Goal: Information Seeking & Learning: Learn about a topic

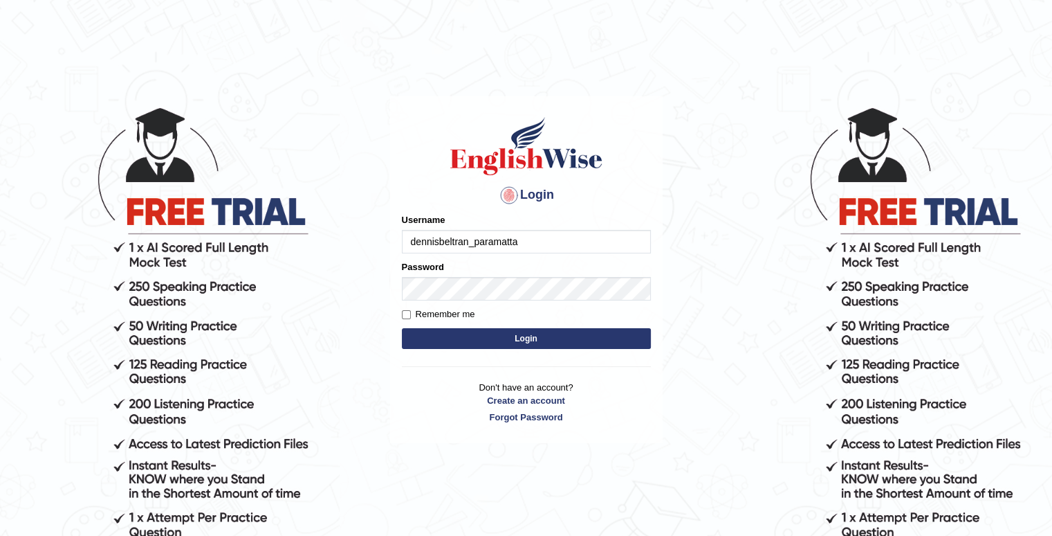
type input "dennisbeltran_paramatta"
click at [444, 304] on form "Please fix the following errors: Username dennisbeltran_paramatta Password Reme…" at bounding box center [526, 282] width 249 height 139
click at [404, 313] on input "Remember me" at bounding box center [406, 314] width 9 height 9
checkbox input "true"
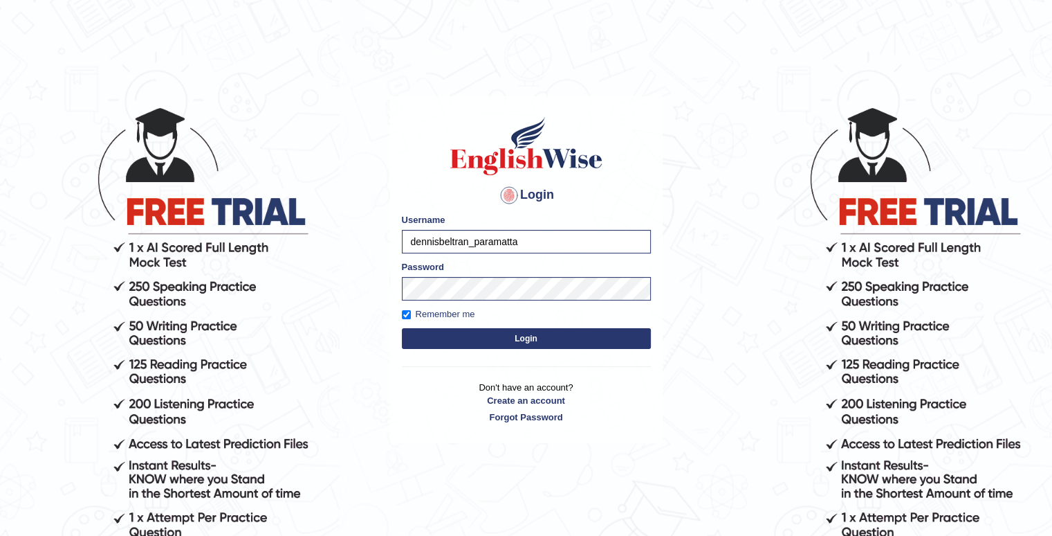
click at [464, 333] on button "Login" at bounding box center [526, 338] width 249 height 21
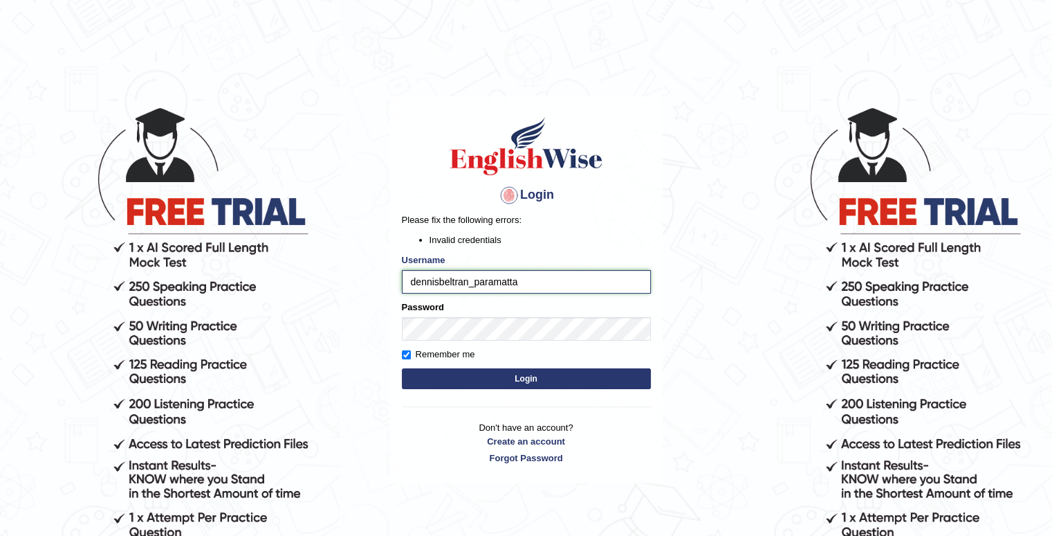
click at [486, 279] on input "dennisbeltran_paramatta" at bounding box center [526, 282] width 249 height 24
type input "dennisbeltran_parramatta"
click at [439, 369] on button "Login" at bounding box center [526, 378] width 249 height 21
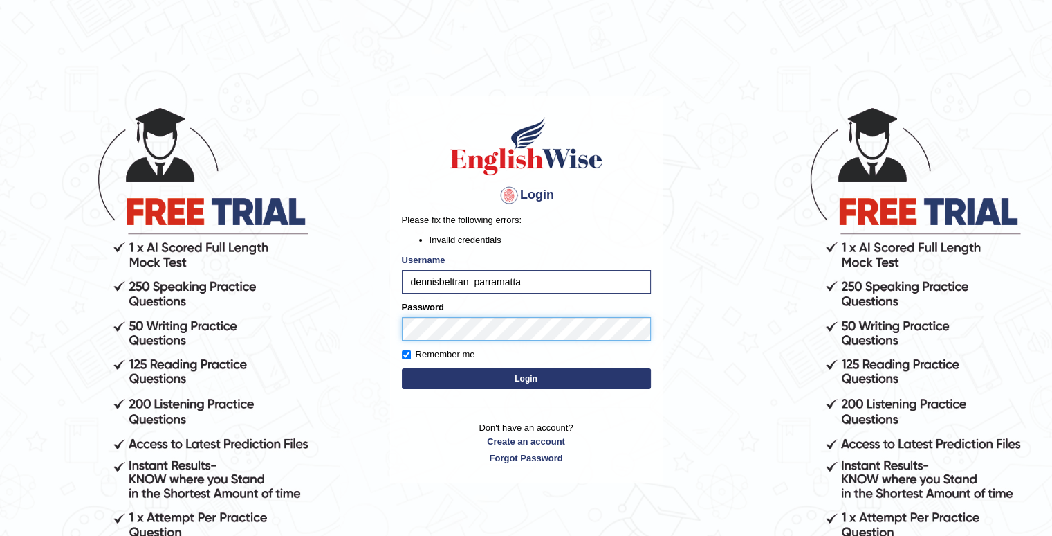
click at [401, 329] on div "Login Please fix the following errors: Invalid credentials Username dennisbeltr…" at bounding box center [526, 289] width 273 height 387
click at [425, 374] on button "Login" at bounding box center [526, 378] width 249 height 21
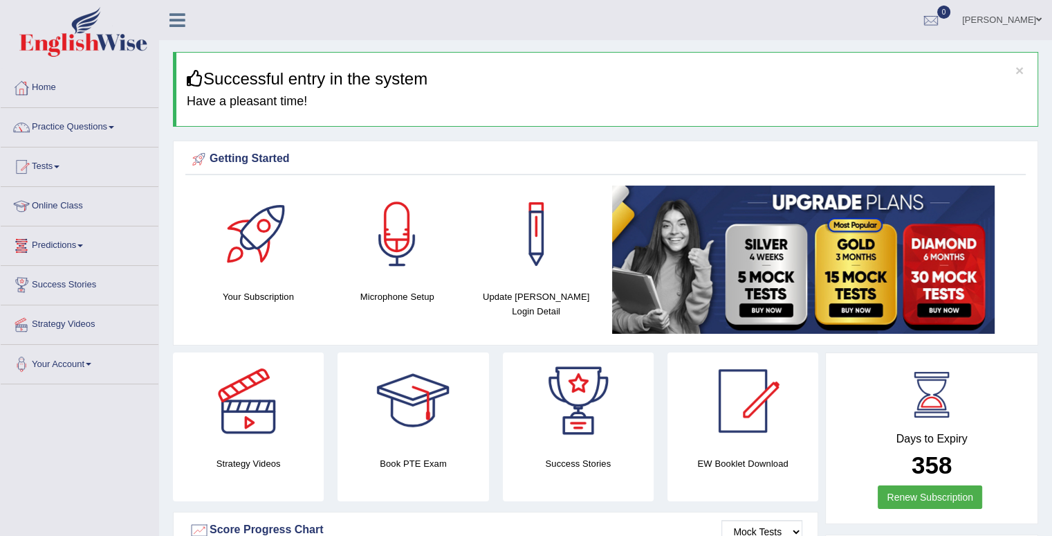
click at [70, 205] on link "Online Class" at bounding box center [80, 204] width 158 height 35
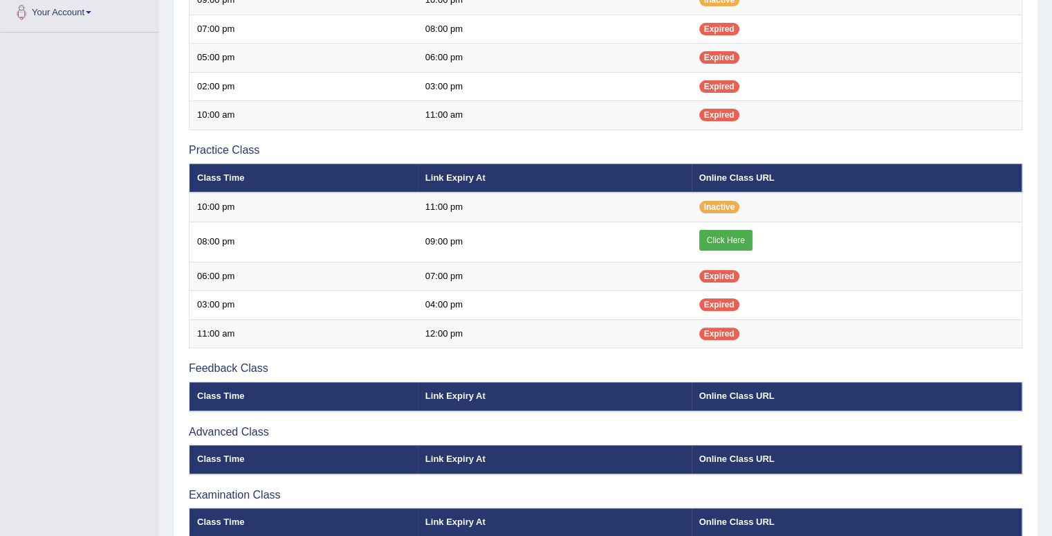
scroll to position [354, 0]
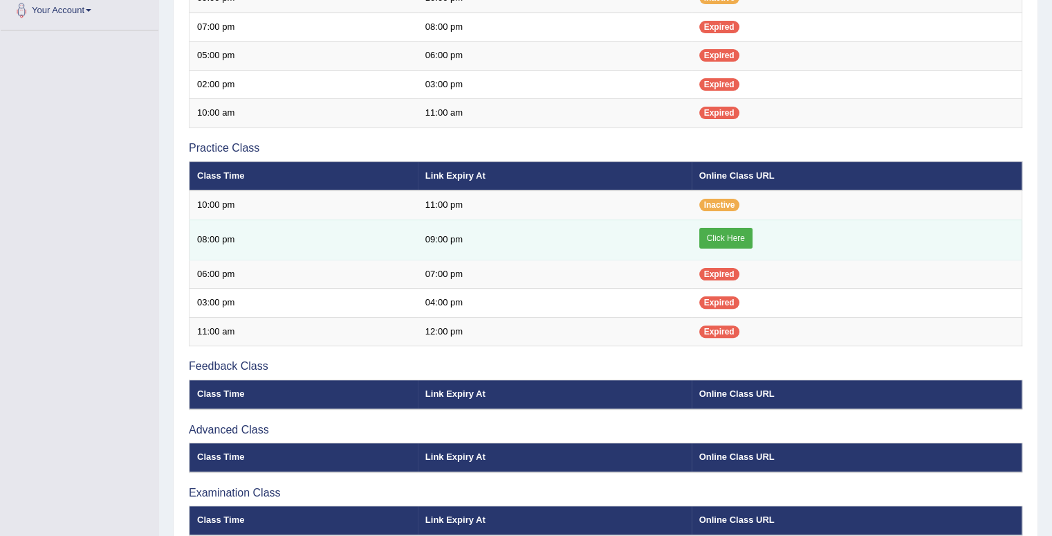
click at [729, 234] on link "Click Here" at bounding box center [726, 238] width 53 height 21
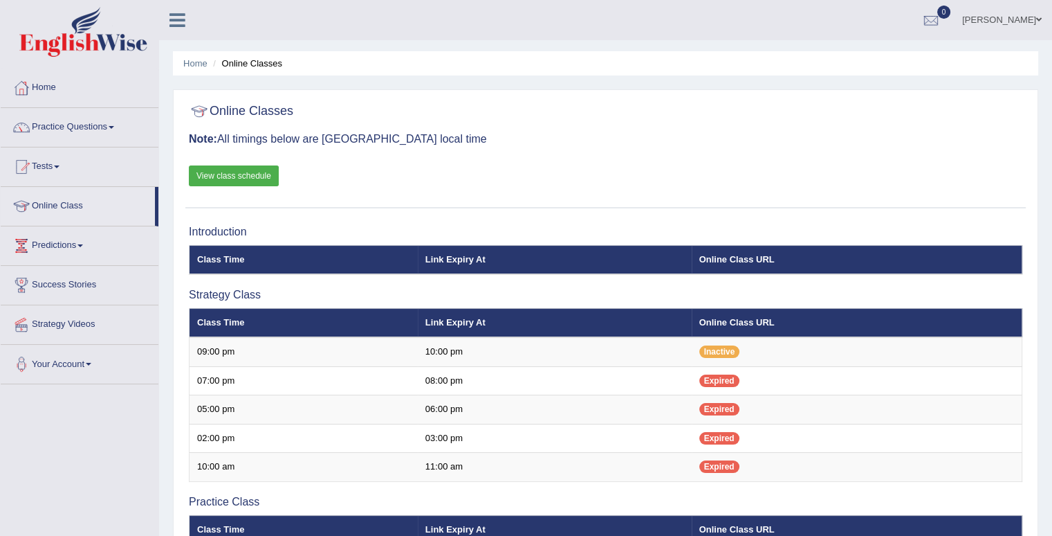
click at [251, 173] on link "View class schedule" at bounding box center [234, 175] width 90 height 21
click at [55, 81] on link "Home" at bounding box center [80, 85] width 158 height 35
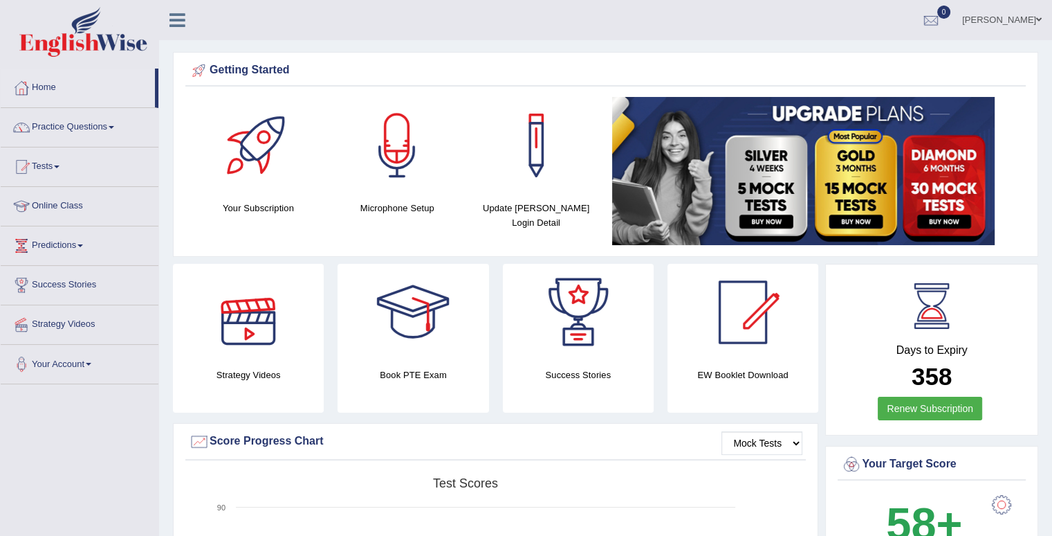
click at [252, 333] on div at bounding box center [248, 312] width 97 height 97
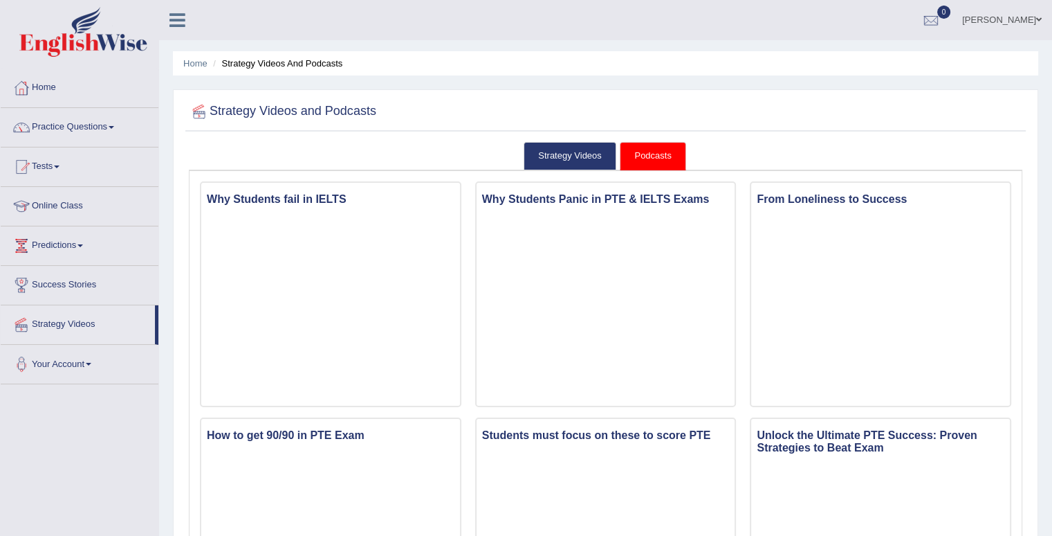
click at [118, 128] on link "Practice Questions" at bounding box center [80, 125] width 158 height 35
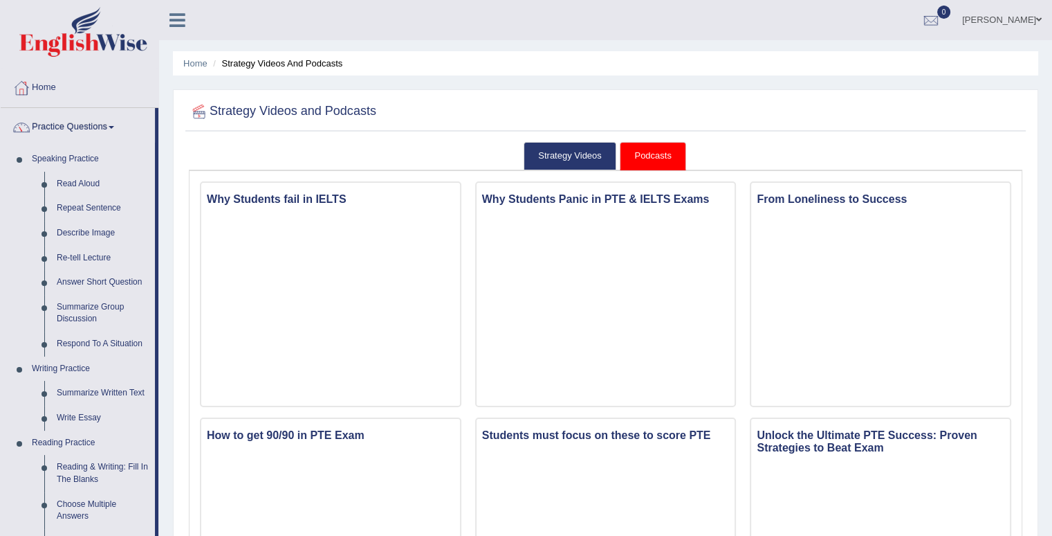
click at [118, 128] on link "Practice Questions" at bounding box center [78, 125] width 154 height 35
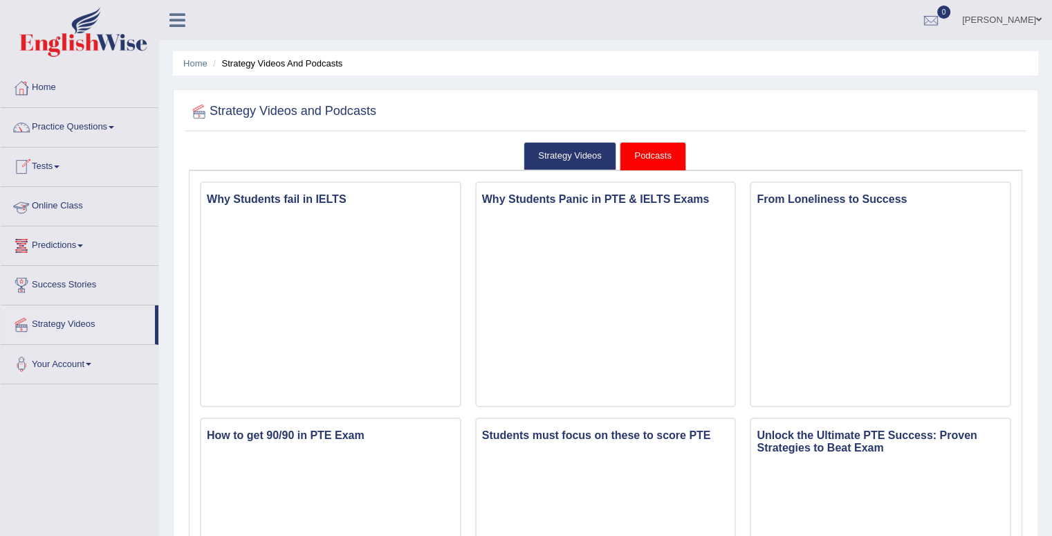
click at [64, 255] on link "Predictions" at bounding box center [80, 243] width 158 height 35
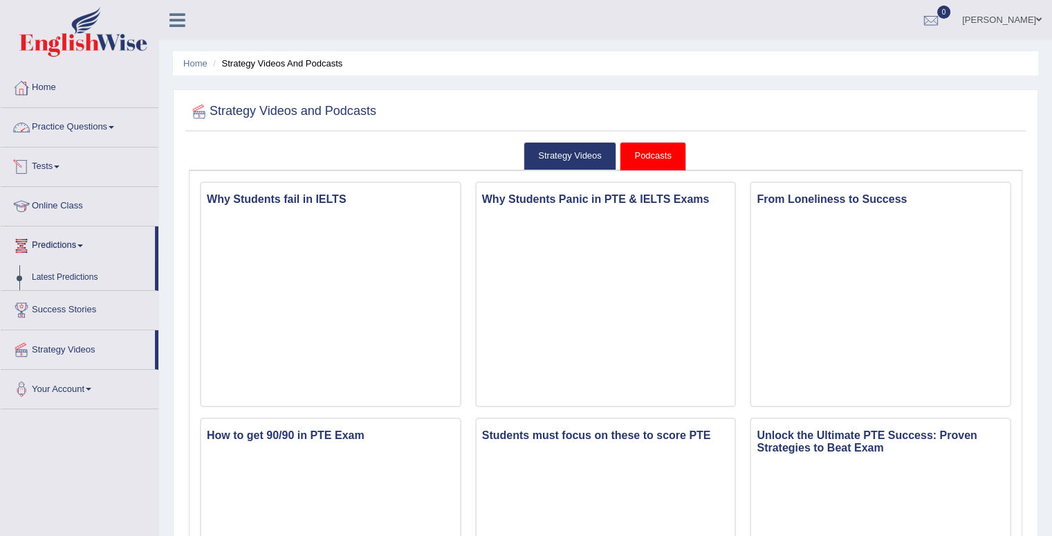
click at [50, 162] on link "Tests" at bounding box center [80, 164] width 158 height 35
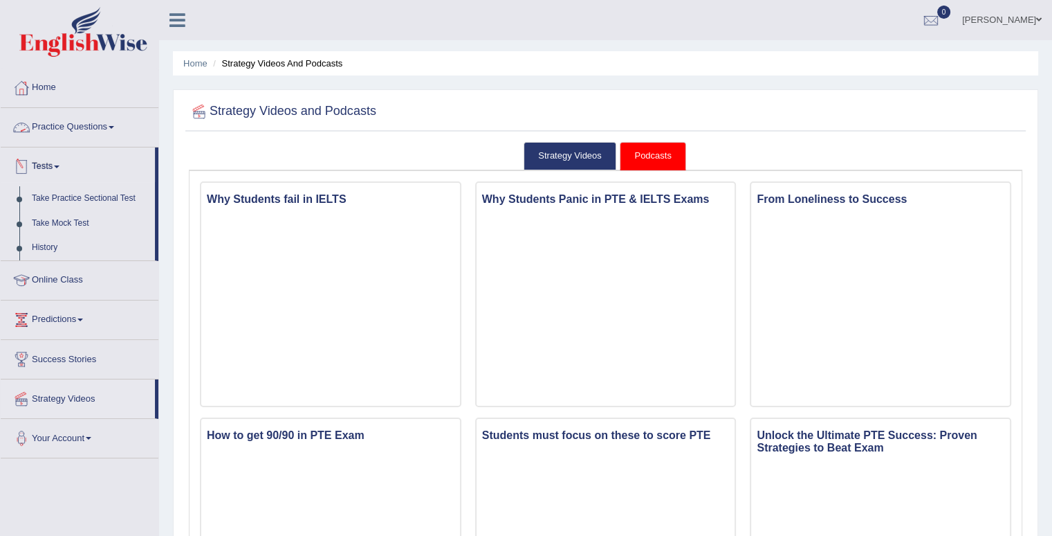
click at [66, 117] on link "Practice Questions" at bounding box center [80, 125] width 158 height 35
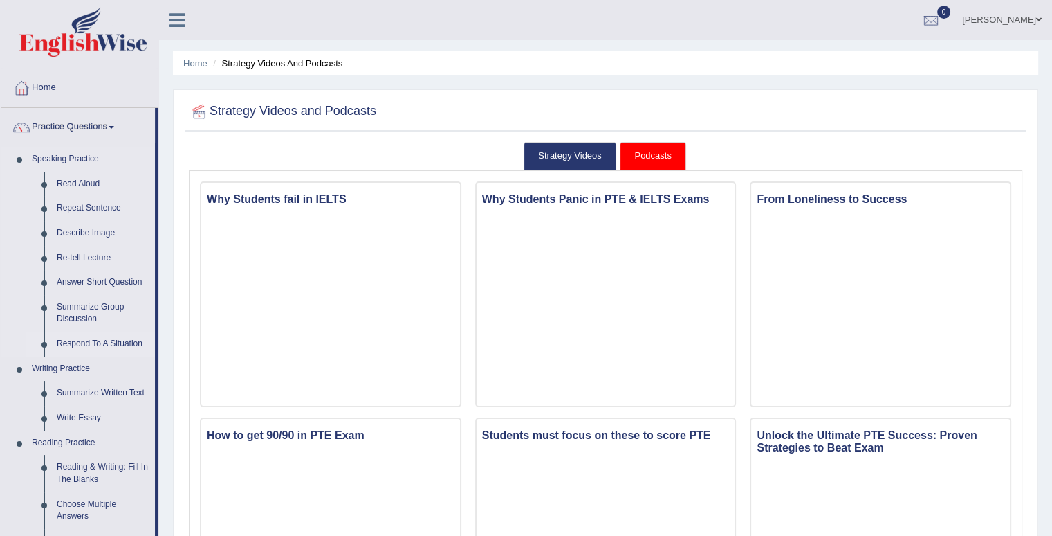
drag, startPoint x: 159, startPoint y: 258, endPoint x: 149, endPoint y: 341, distance: 83.6
click at [138, 154] on link "Speaking Practice" at bounding box center [90, 159] width 129 height 25
click at [66, 183] on link "Read Aloud" at bounding box center [103, 184] width 104 height 25
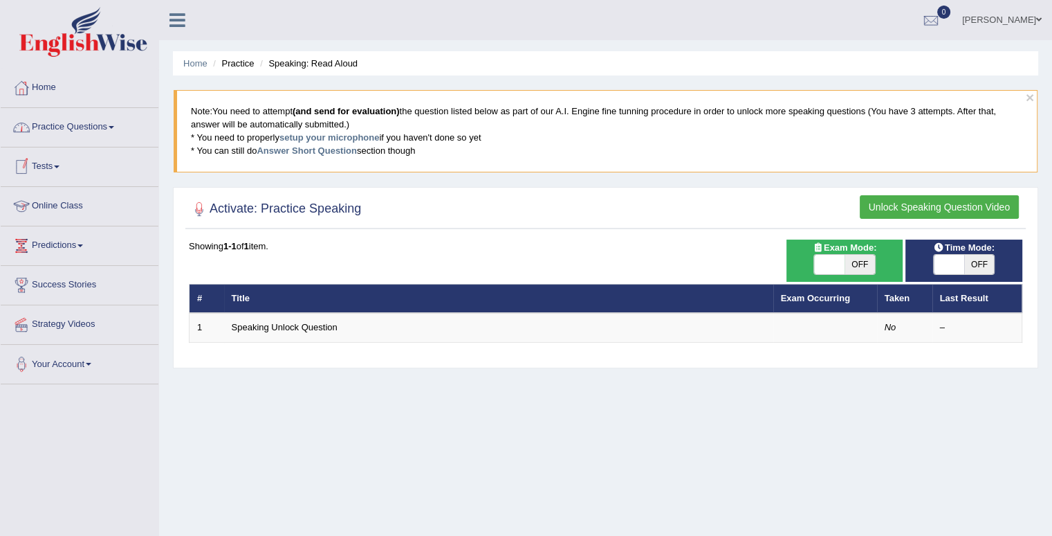
click at [53, 163] on link "Tests" at bounding box center [80, 164] width 158 height 35
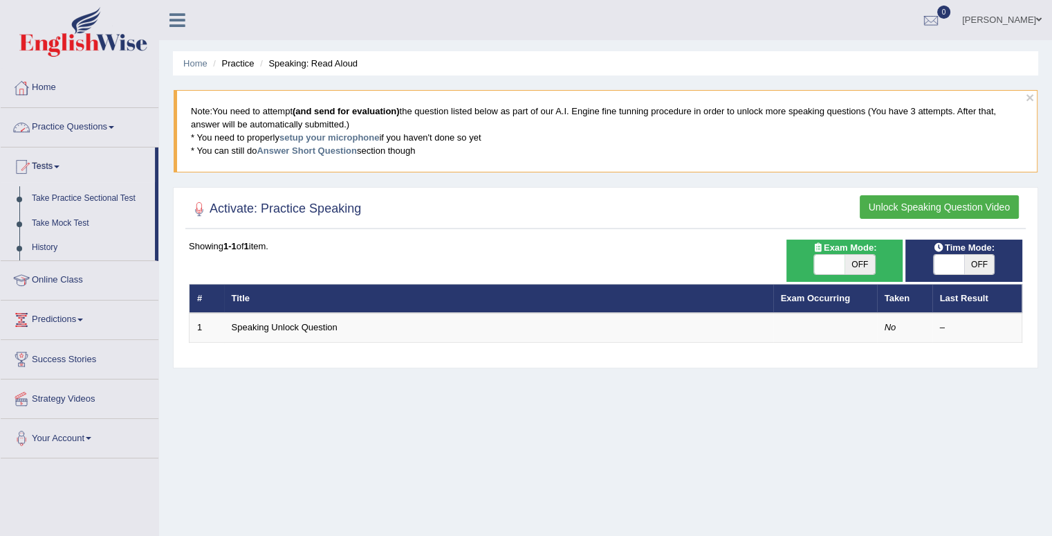
click at [91, 127] on link "Practice Questions" at bounding box center [80, 125] width 158 height 35
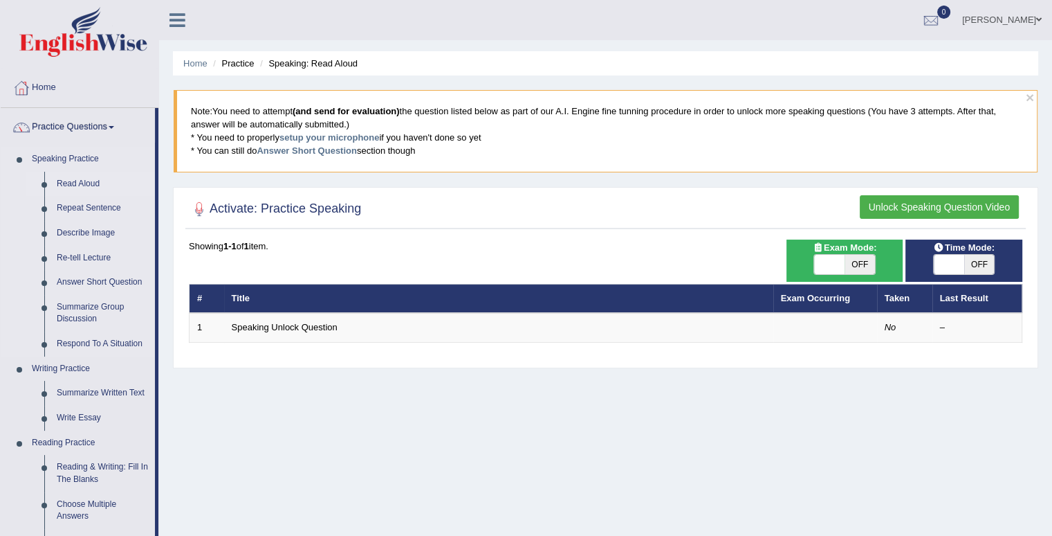
click at [64, 183] on link "Read Aloud" at bounding box center [103, 184] width 104 height 25
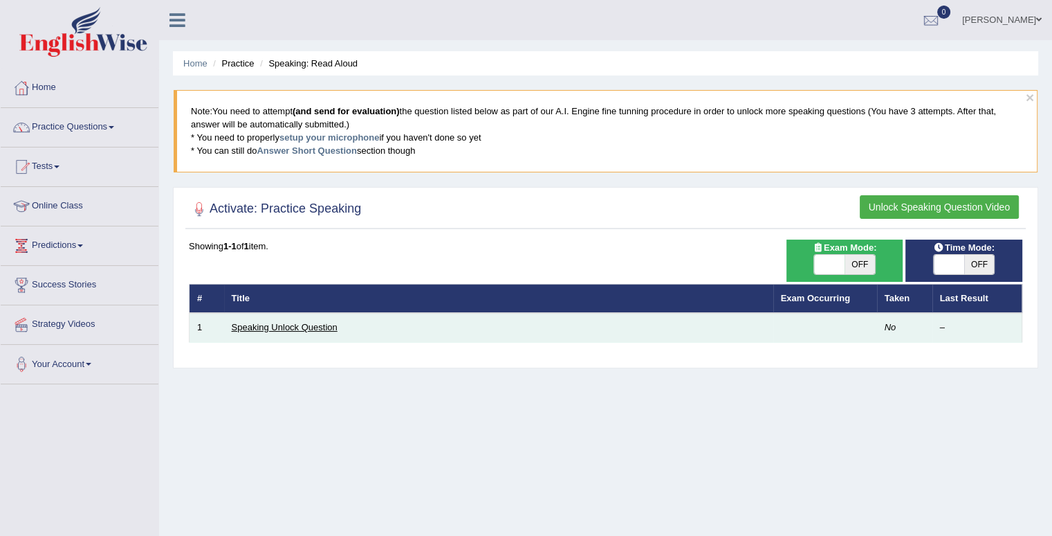
click at [245, 325] on link "Speaking Unlock Question" at bounding box center [285, 327] width 106 height 10
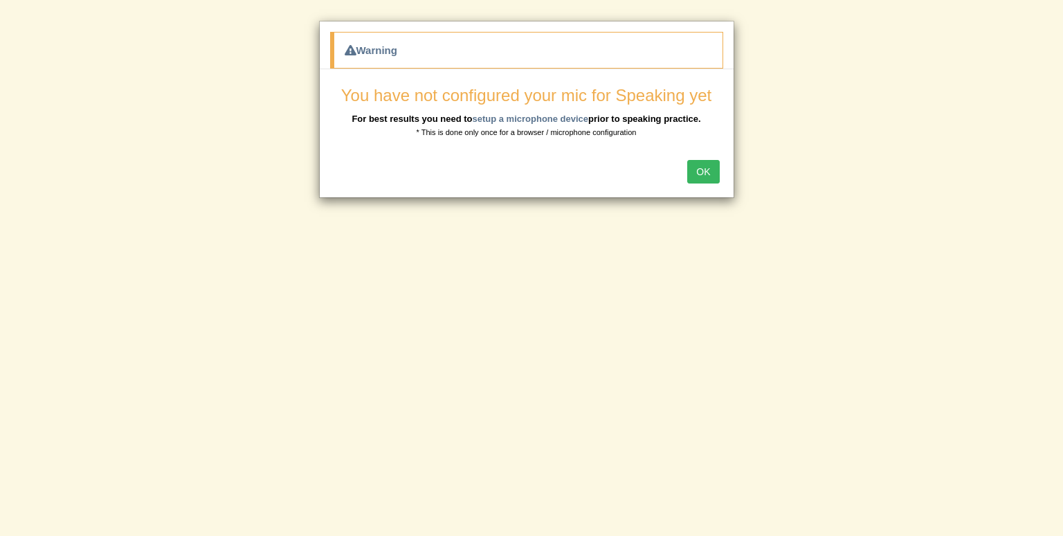
click at [701, 161] on button "OK" at bounding box center [703, 172] width 32 height 24
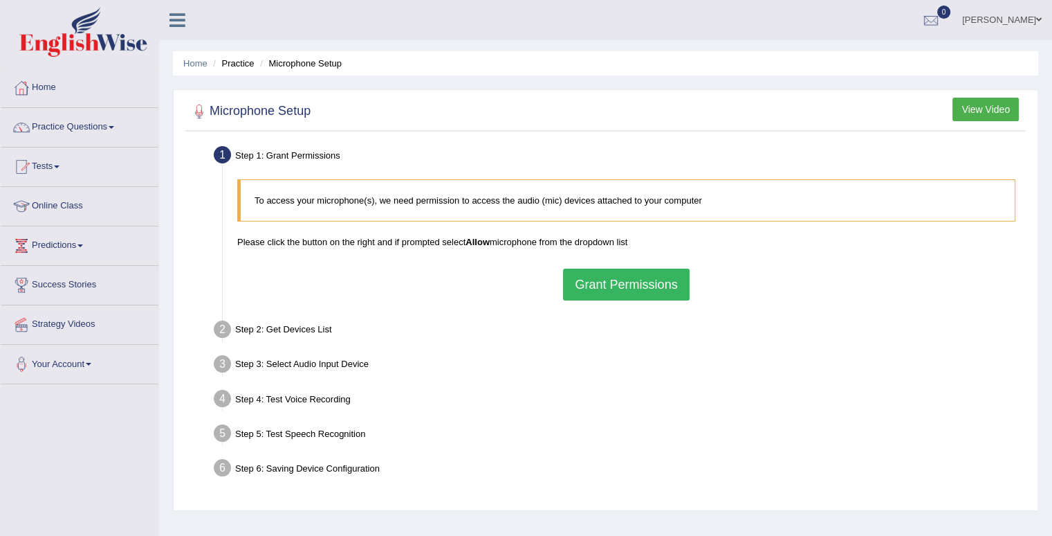
click at [585, 282] on button "Grant Permissions" at bounding box center [626, 284] width 126 height 32
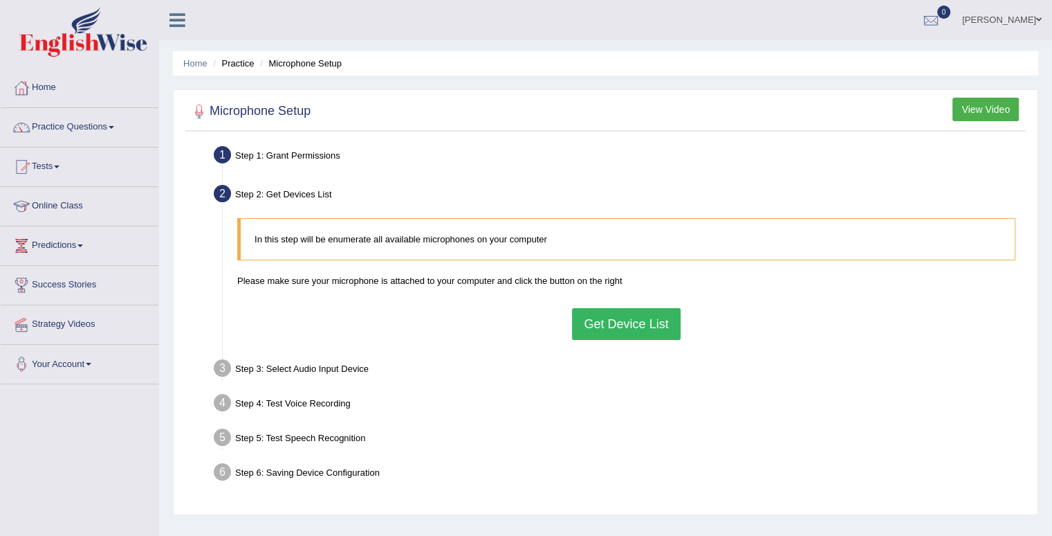
click at [600, 311] on button "Get Device List" at bounding box center [626, 324] width 108 height 32
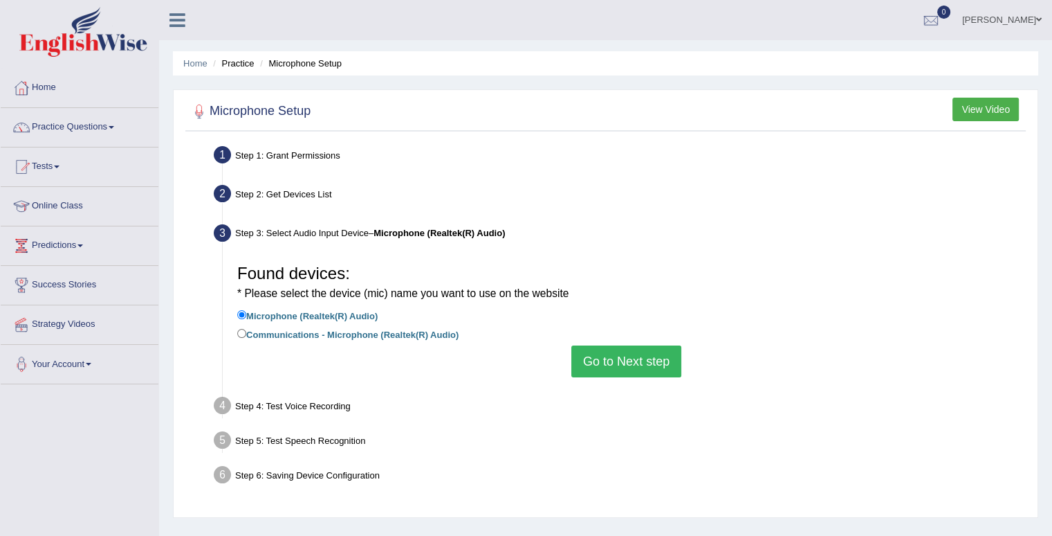
click at [603, 360] on button "Go to Next step" at bounding box center [627, 361] width 110 height 32
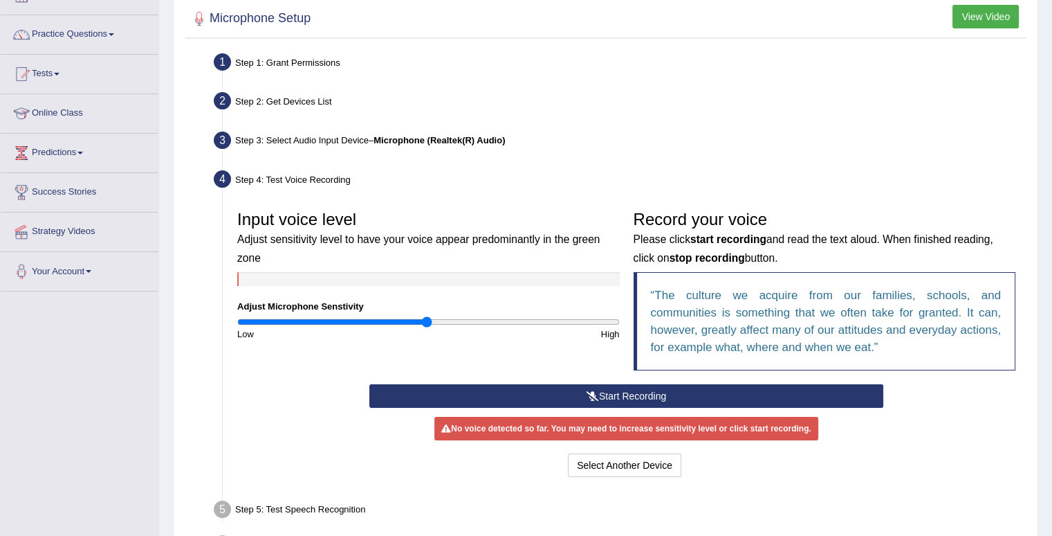
scroll to position [89, 0]
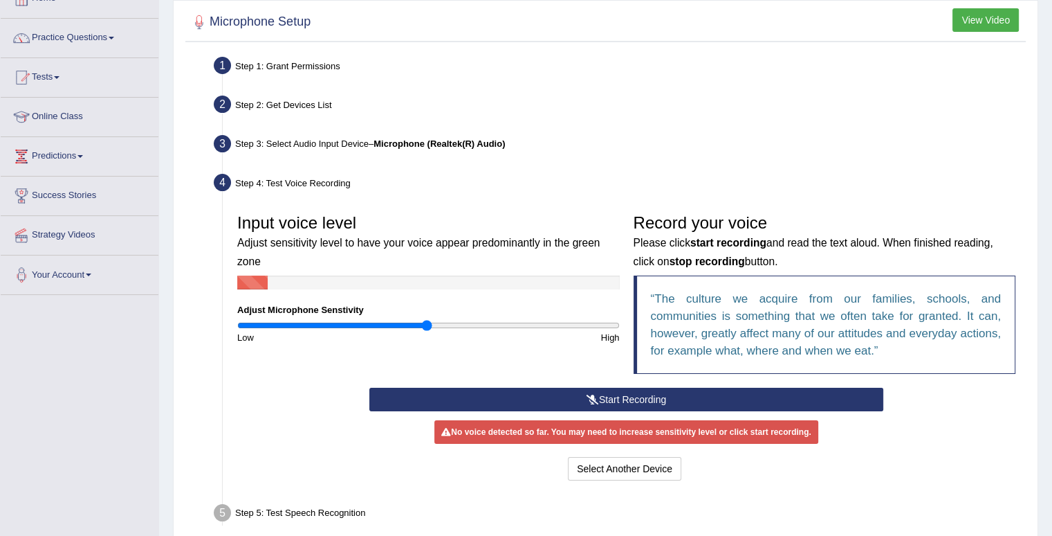
click at [760, 393] on button "Start Recording" at bounding box center [626, 399] width 514 height 24
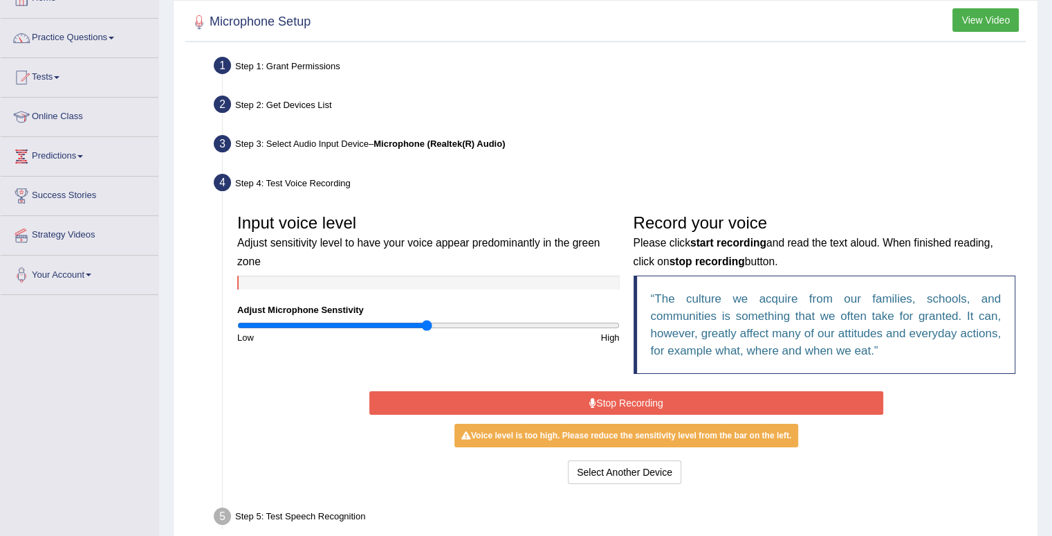
click at [760, 393] on button "Stop Recording" at bounding box center [626, 403] width 514 height 24
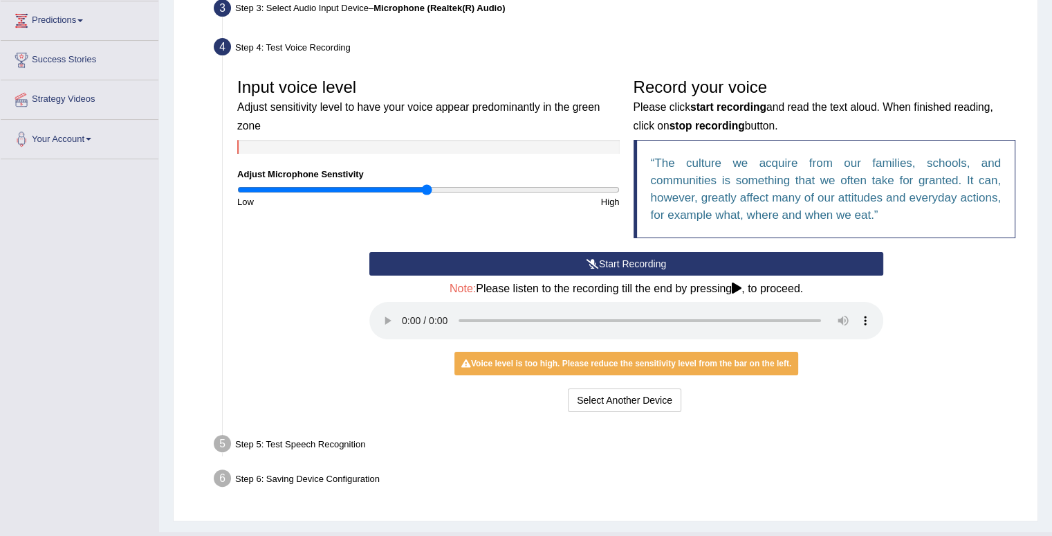
scroll to position [232, 0]
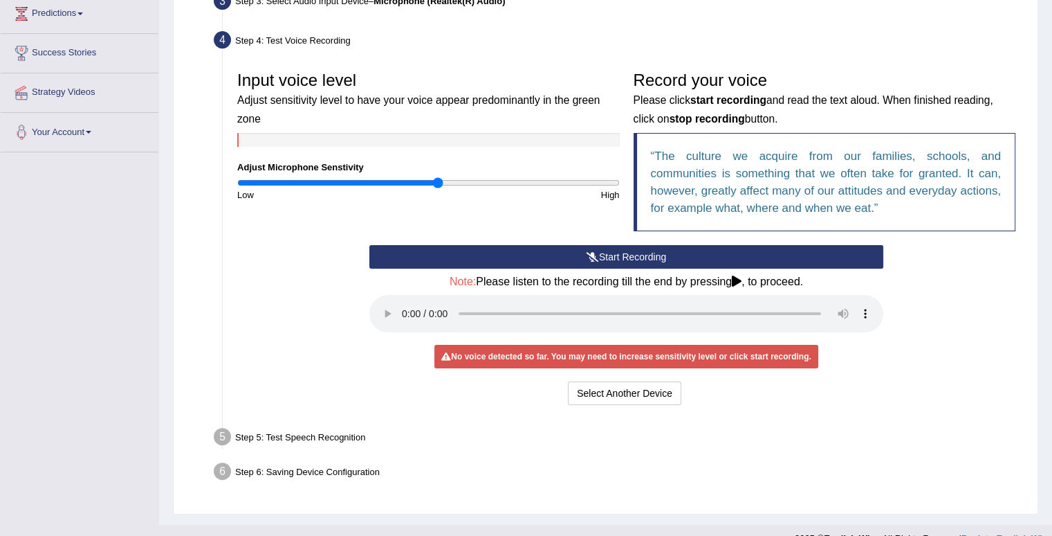
drag, startPoint x: 424, startPoint y: 182, endPoint x: 438, endPoint y: 189, distance: 15.5
type input "1.06"
click at [438, 188] on input "range" at bounding box center [428, 182] width 383 height 11
click at [637, 354] on div "No voice detected so far. You may need to increase sensitivity level or click s…" at bounding box center [626, 357] width 383 height 24
click at [459, 355] on div "No voice detected so far. You may need to increase sensitivity level or click s…" at bounding box center [626, 357] width 383 height 24
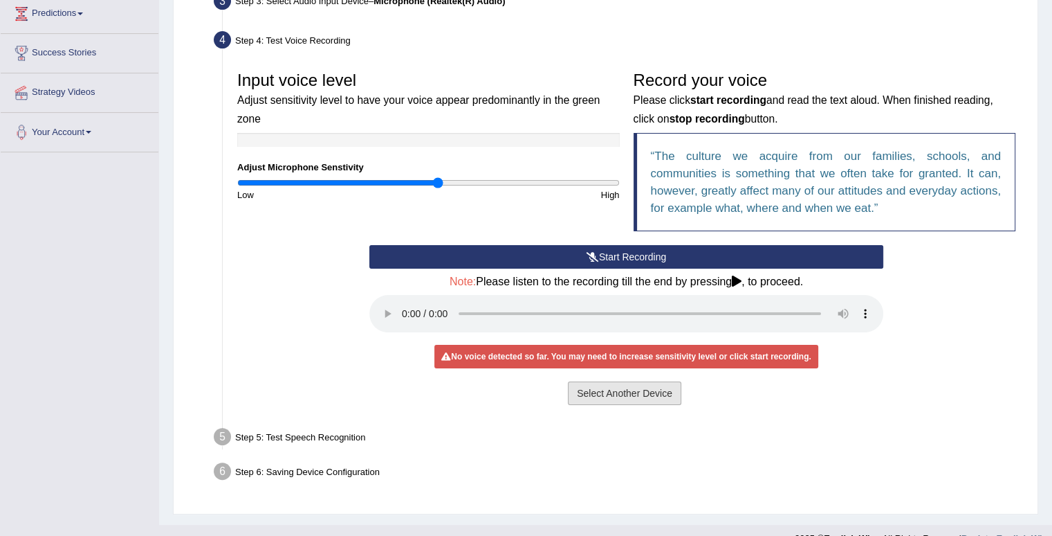
click at [614, 381] on button "Select Another Device" at bounding box center [624, 393] width 113 height 24
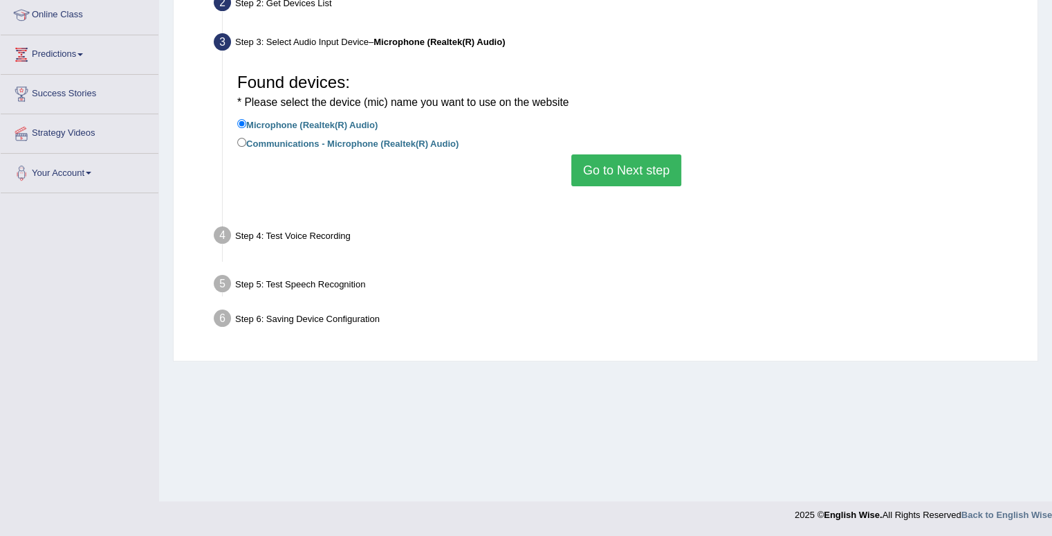
scroll to position [191, 0]
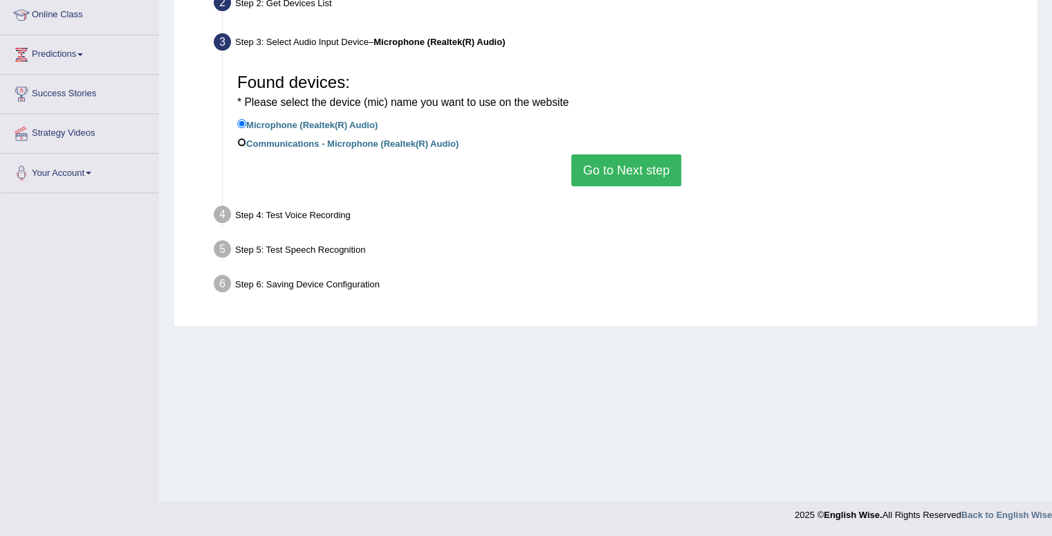
click at [245, 140] on input "Communications - Microphone (Realtek(R) Audio)" at bounding box center [241, 142] width 9 height 9
radio input "true"
click at [595, 165] on button "Go to Next step" at bounding box center [627, 170] width 110 height 32
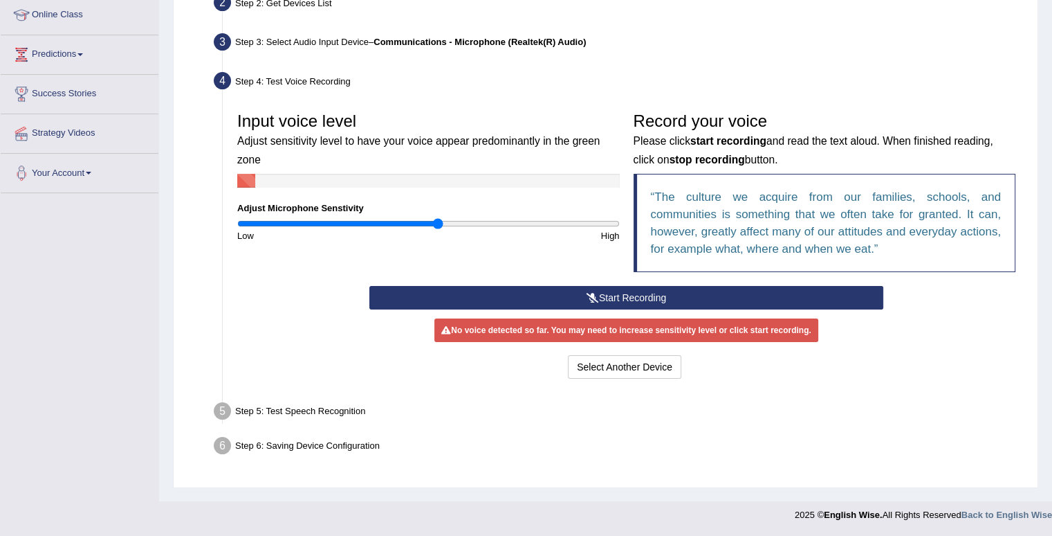
click at [567, 291] on button "Start Recording" at bounding box center [626, 298] width 514 height 24
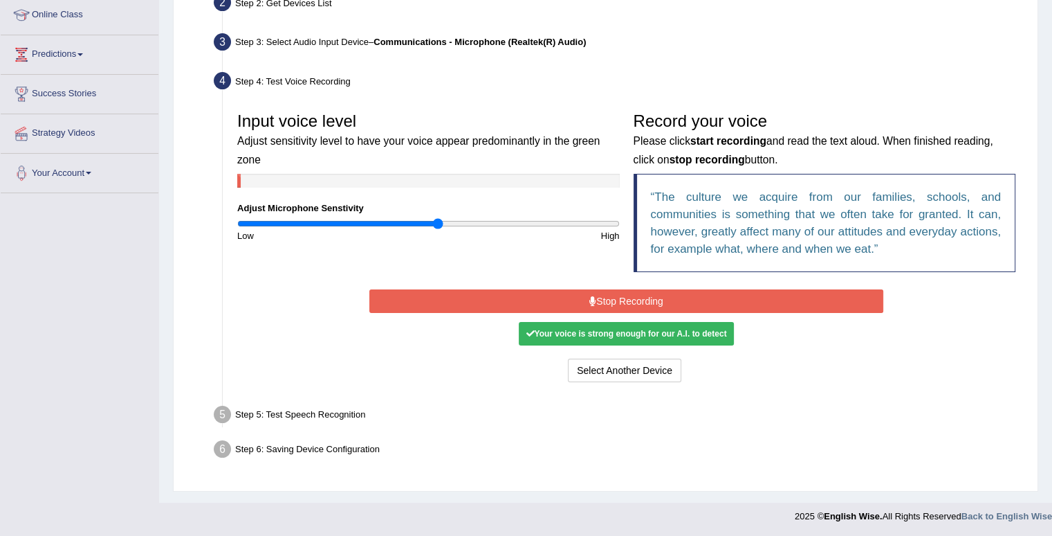
click at [567, 291] on button "Stop Recording" at bounding box center [626, 301] width 514 height 24
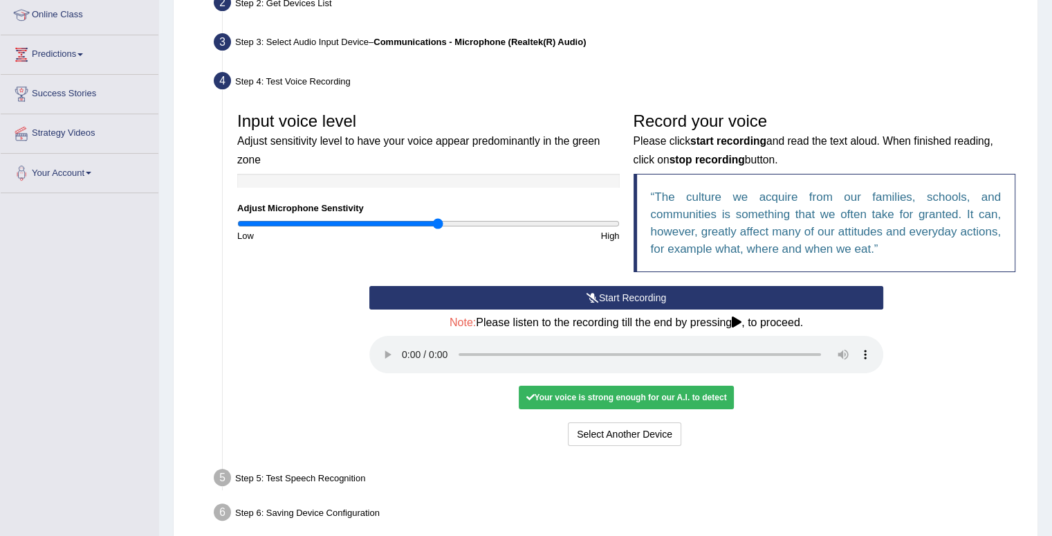
click at [575, 394] on div "Your voice is strong enough for our A.I. to detect" at bounding box center [626, 397] width 214 height 24
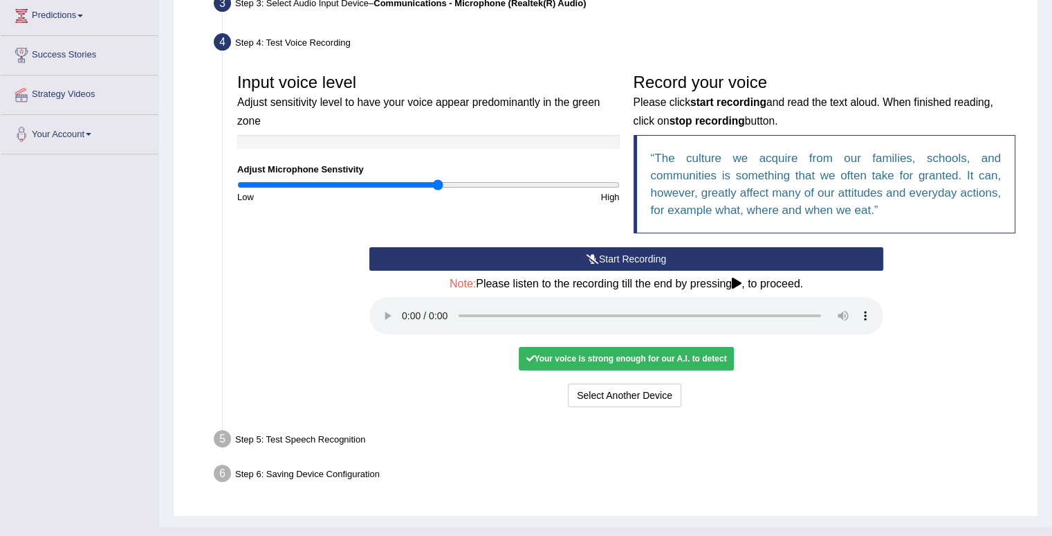
scroll to position [255, 0]
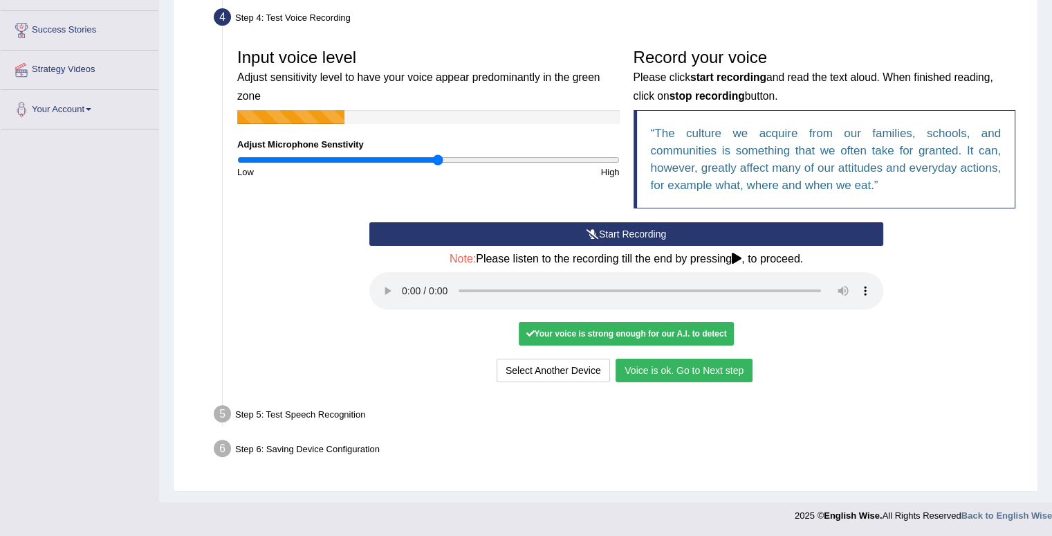
click at [706, 363] on button "Voice is ok. Go to Next step" at bounding box center [684, 370] width 137 height 24
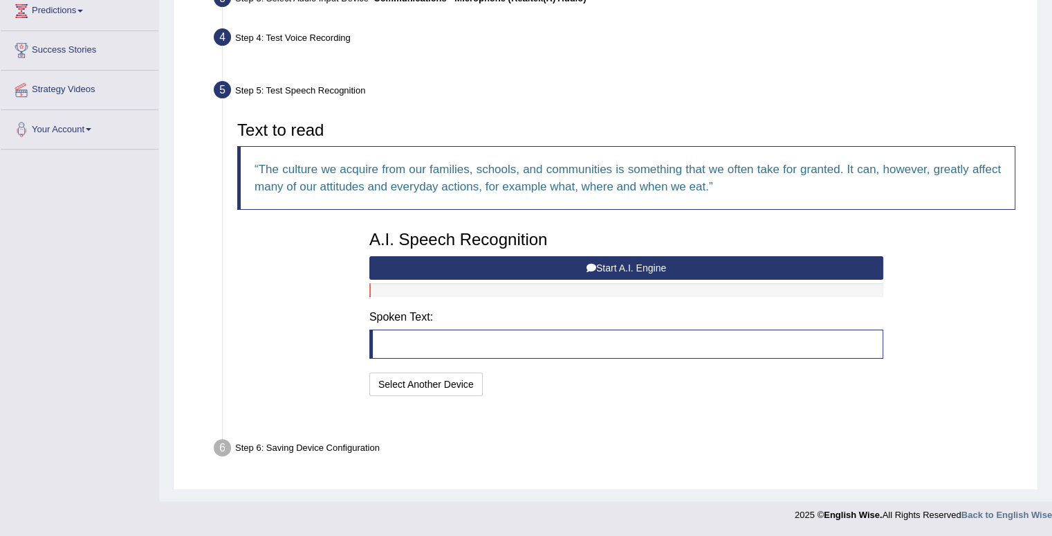
scroll to position [200, 0]
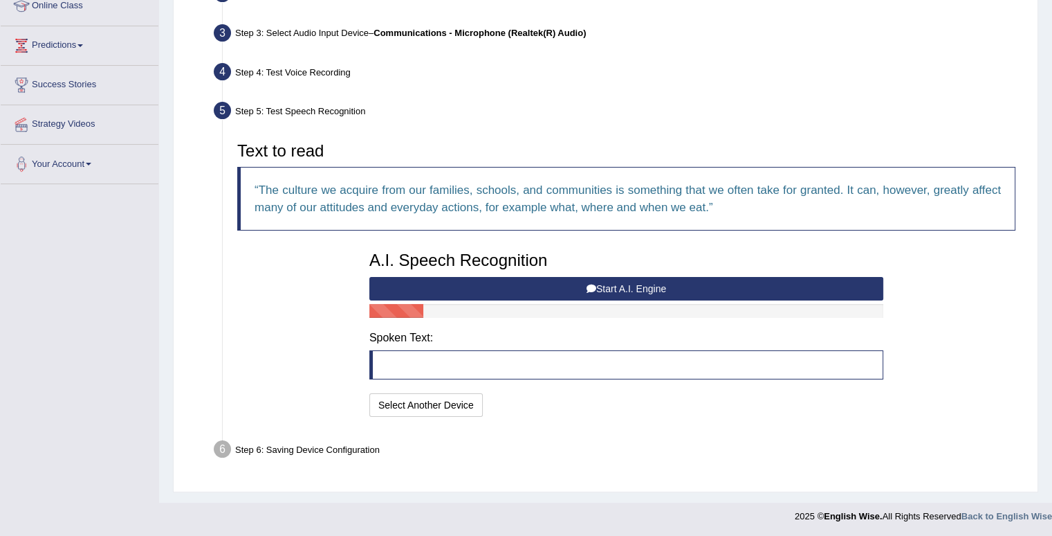
click at [589, 286] on icon at bounding box center [592, 289] width 10 height 10
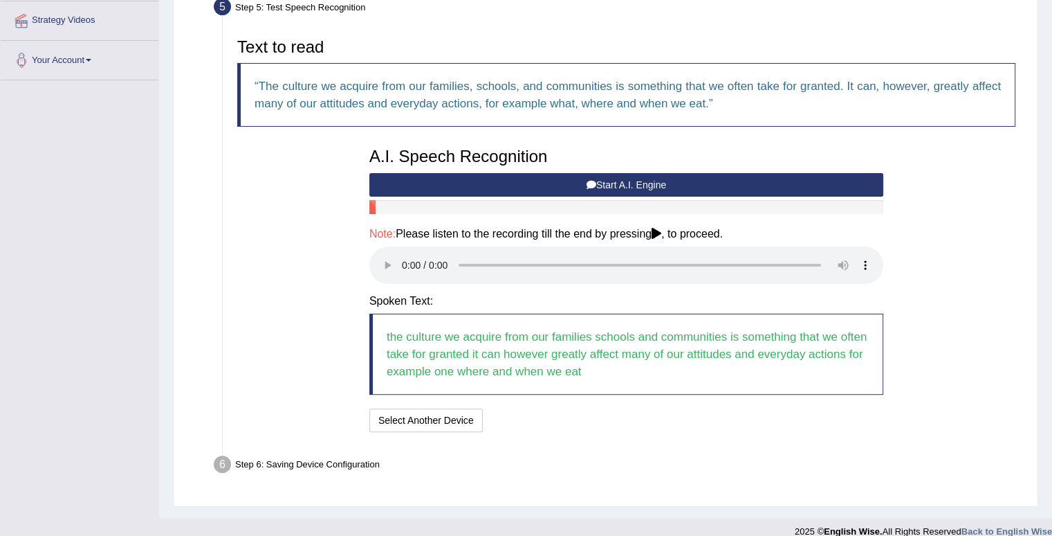
scroll to position [319, 0]
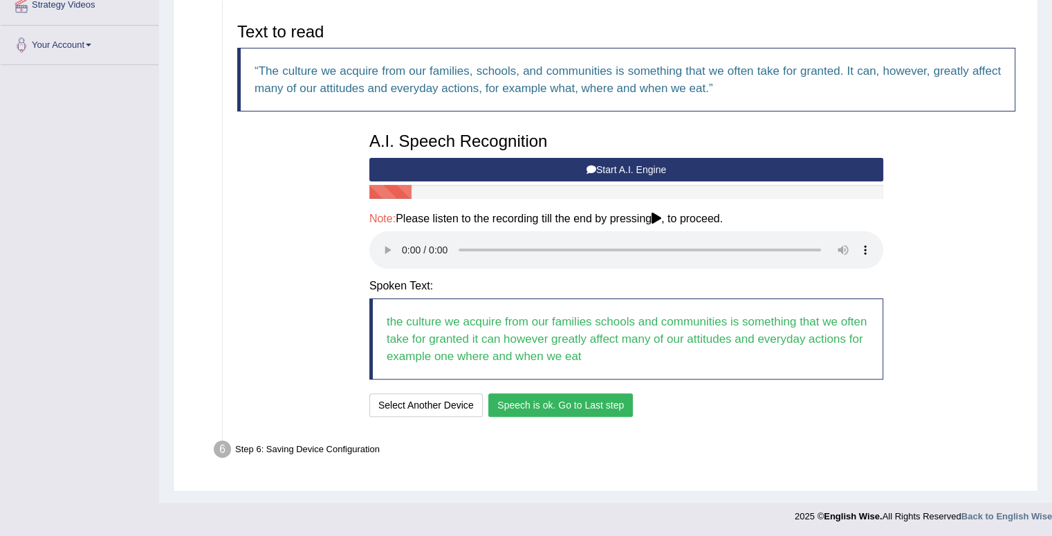
click at [542, 403] on button "Speech is ok. Go to Last step" at bounding box center [560, 405] width 145 height 24
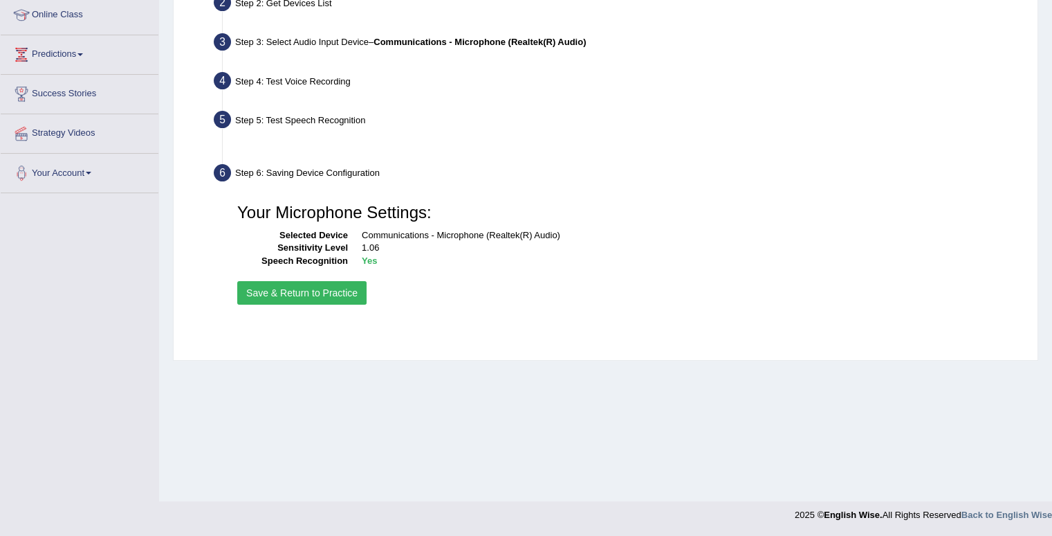
scroll to position [191, 0]
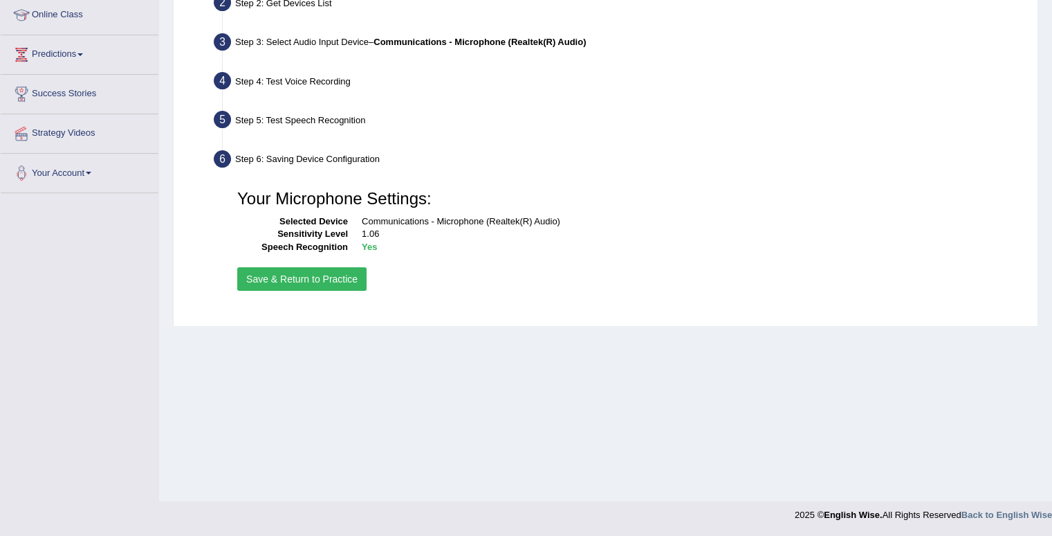
click at [280, 272] on button "Save & Return to Practice" at bounding box center [301, 279] width 129 height 24
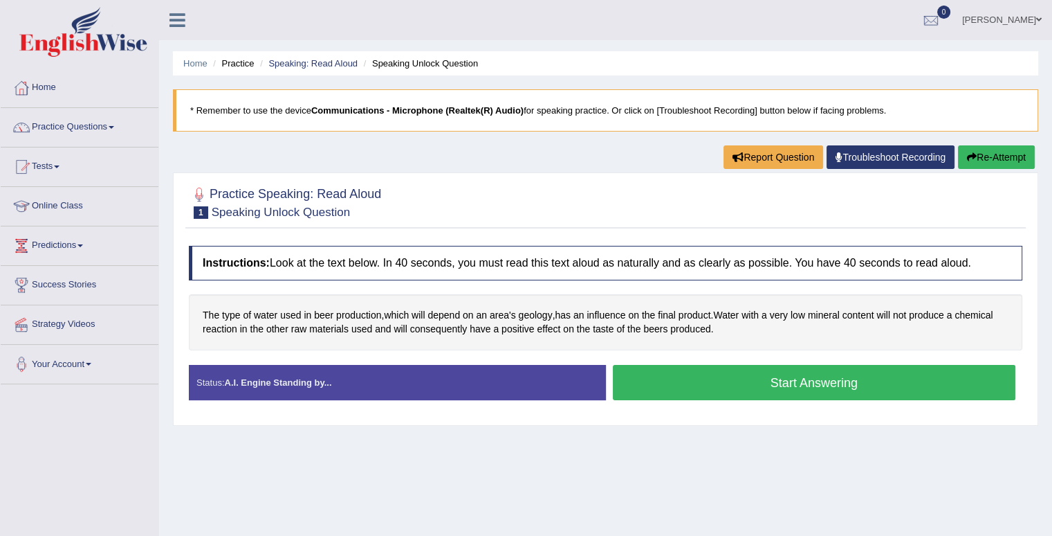
click at [696, 376] on button "Start Answering" at bounding box center [814, 382] width 403 height 35
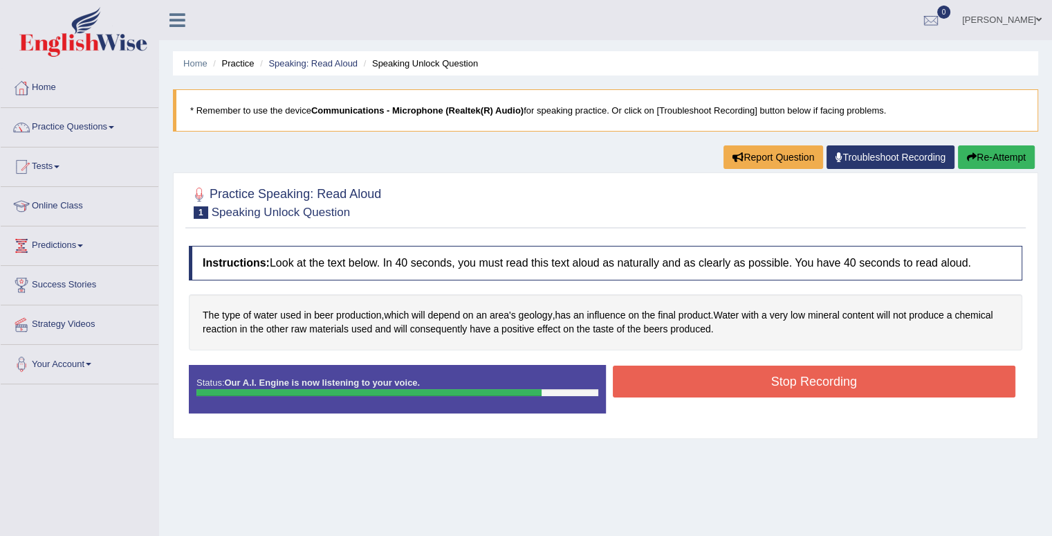
click at [696, 376] on button "Stop Recording" at bounding box center [814, 381] width 403 height 32
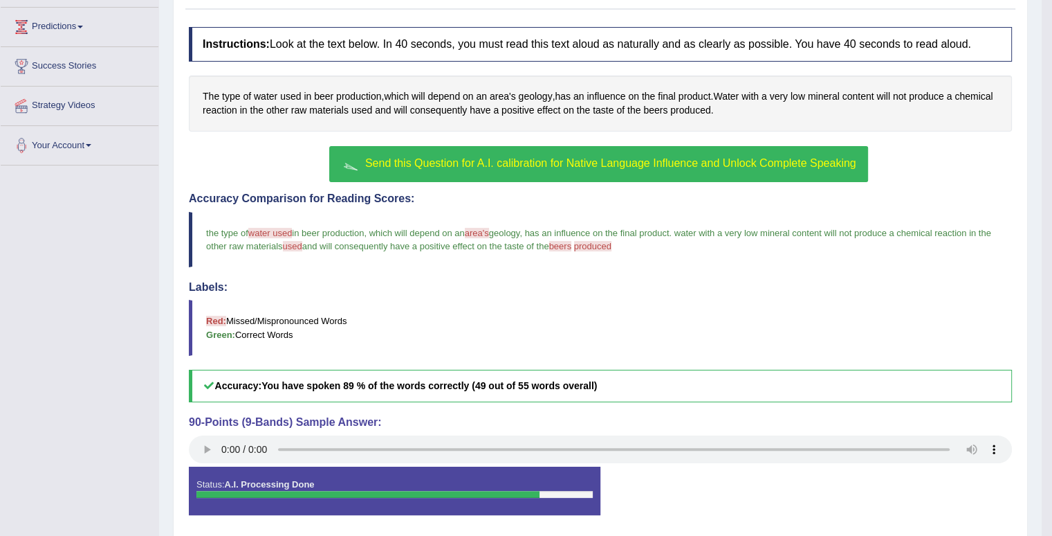
scroll to position [218, 0]
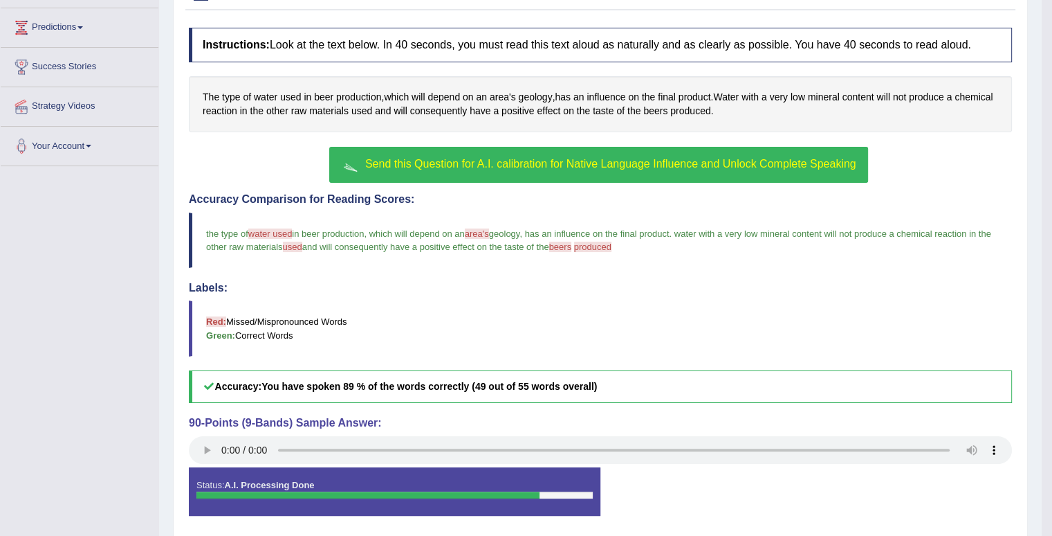
drag, startPoint x: 1032, startPoint y: 483, endPoint x: 1057, endPoint y: 424, distance: 63.9
click at [1052, 318] on html "Toggle navigation Home Practice Questions Speaking Practice Read Aloud Repeat S…" at bounding box center [526, 50] width 1052 height 536
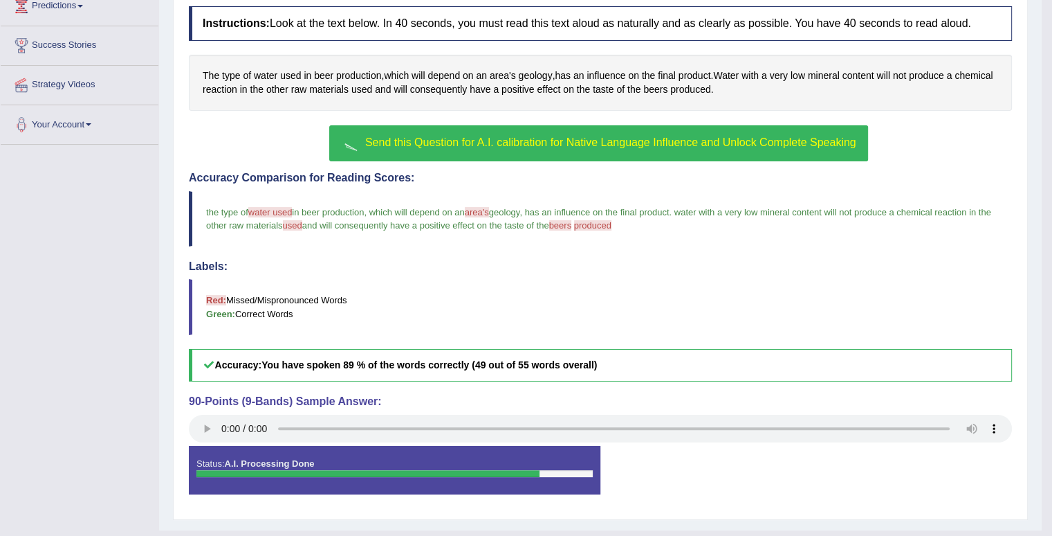
scroll to position [266, 0]
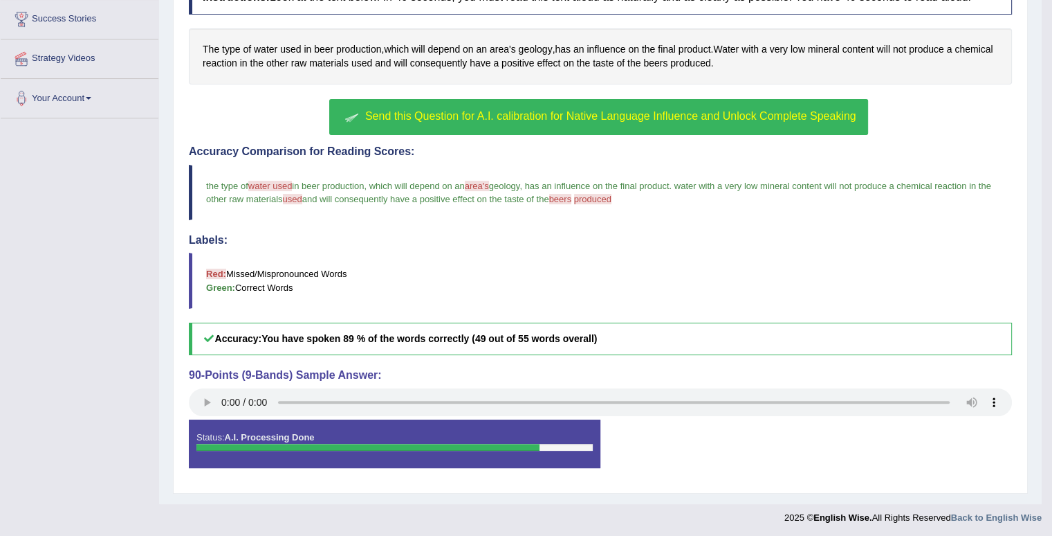
click at [645, 110] on span "Send this Question for A.I. calibration for Native Language Influence and Unloc…" at bounding box center [610, 116] width 491 height 12
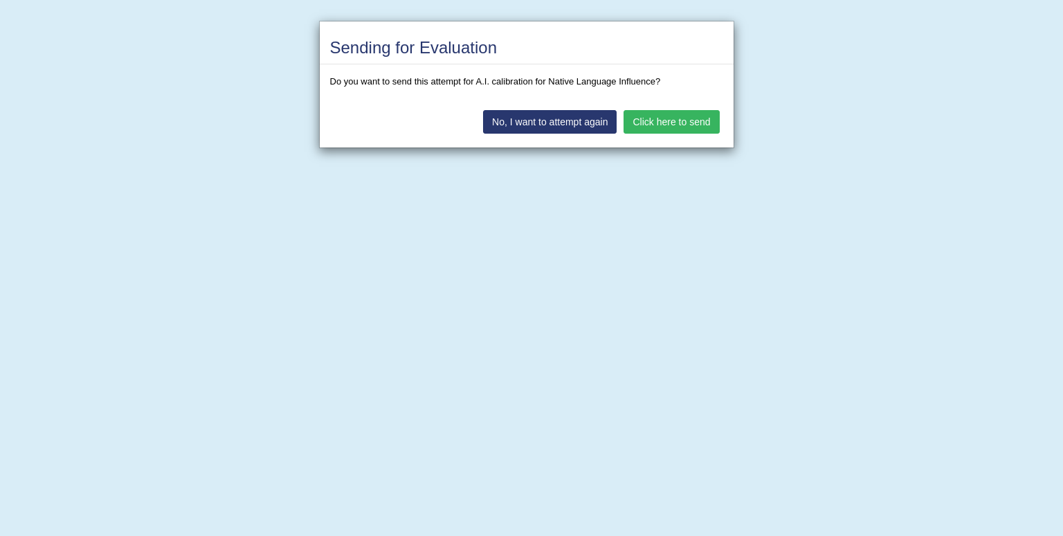
click at [653, 120] on button "Click here to send" at bounding box center [670, 122] width 95 height 24
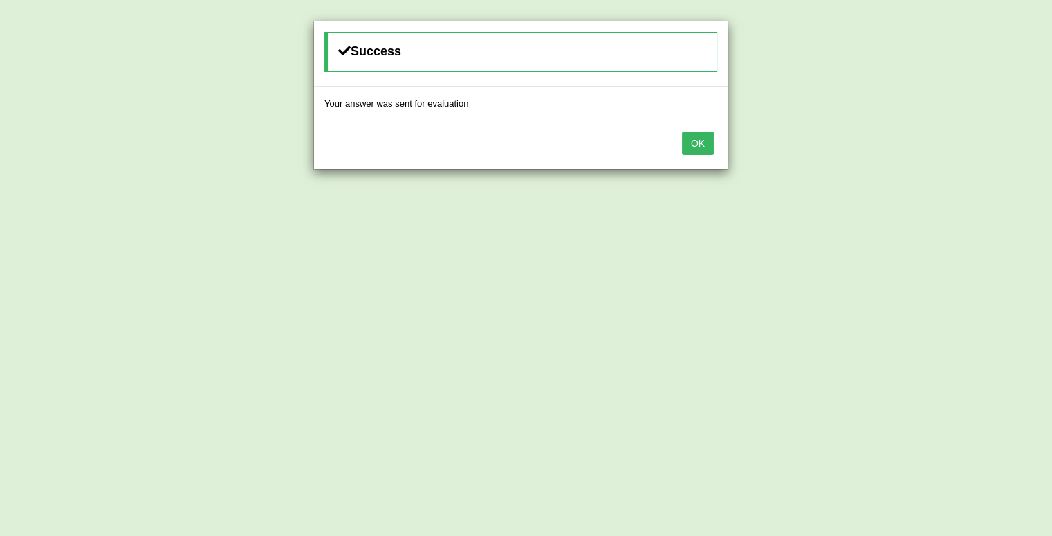
click at [692, 141] on button "OK" at bounding box center [698, 143] width 32 height 24
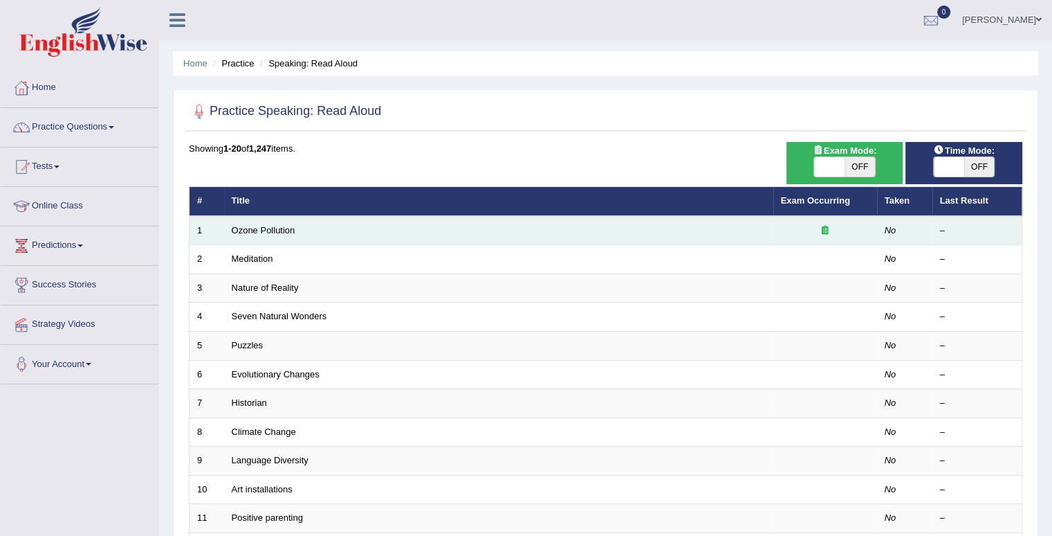
click at [828, 229] on icon at bounding box center [825, 230] width 7 height 9
click at [238, 232] on link "Ozone Pollution" at bounding box center [264, 230] width 64 height 10
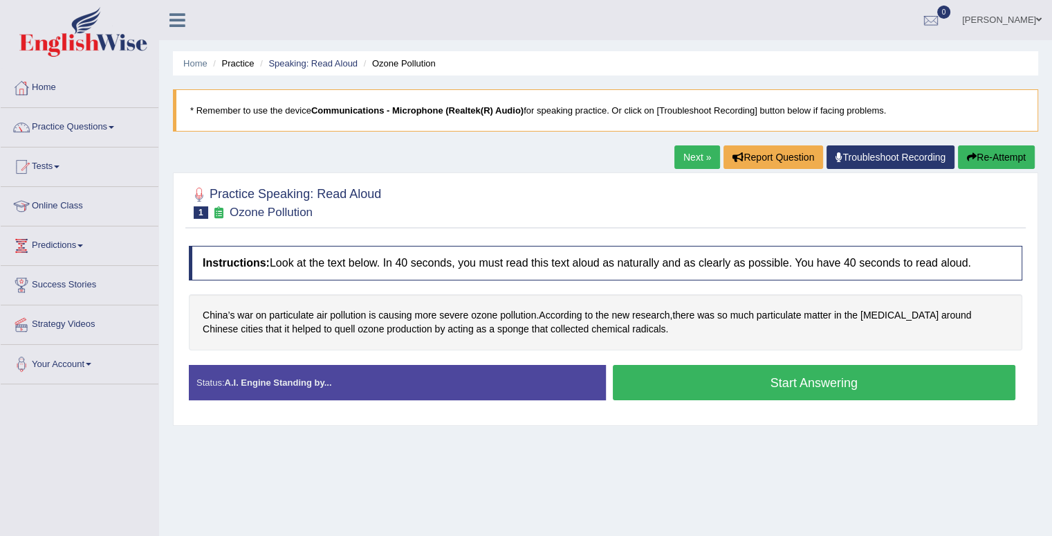
click at [813, 380] on button "Start Answering" at bounding box center [814, 382] width 403 height 35
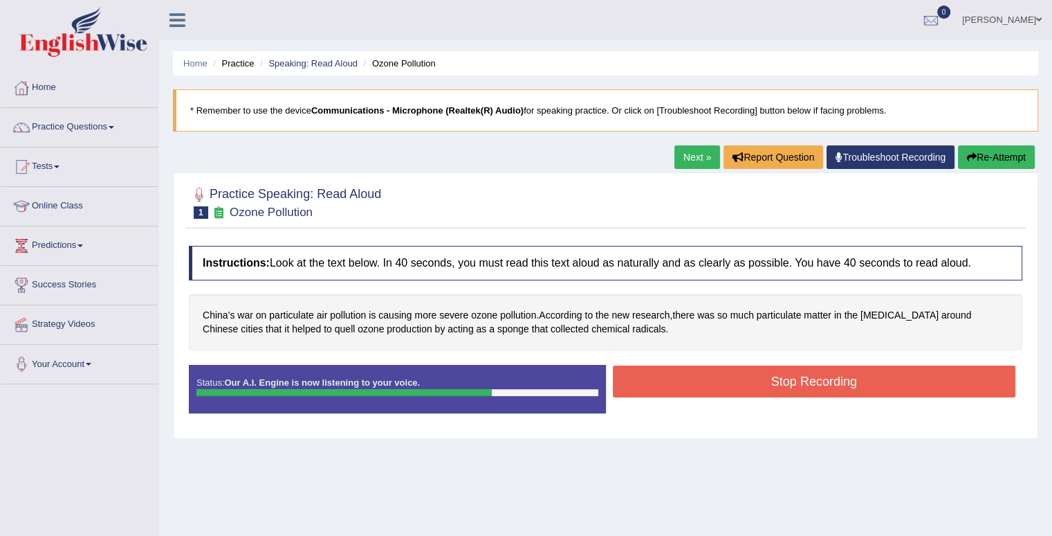
click at [813, 380] on button "Stop Recording" at bounding box center [814, 381] width 403 height 32
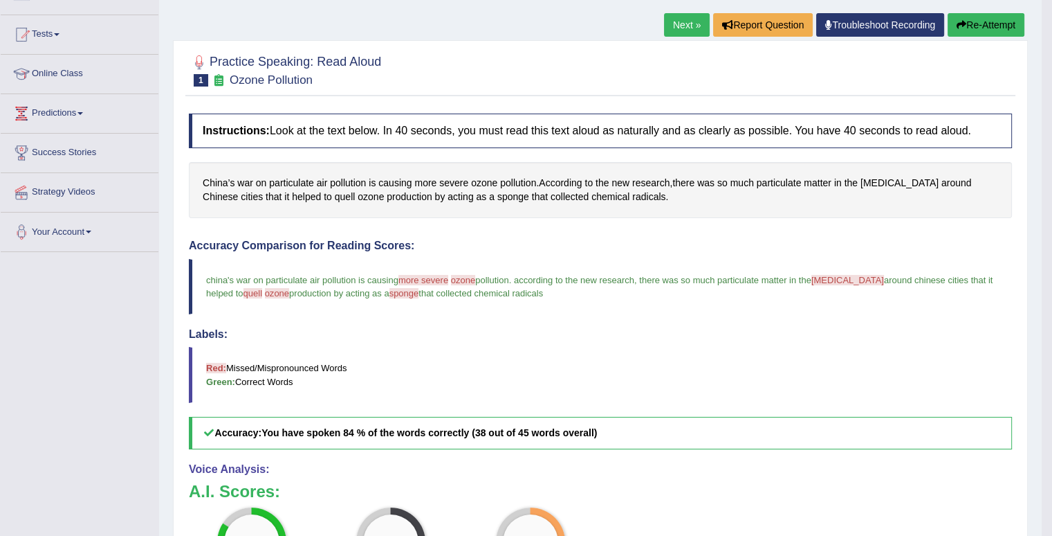
scroll to position [119, 0]
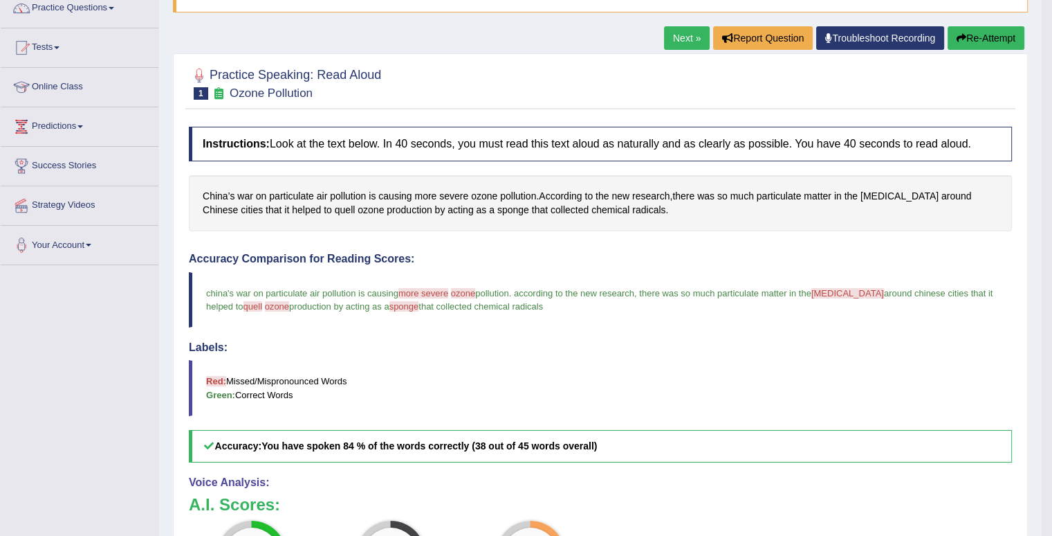
click at [679, 31] on link "Next »" at bounding box center [687, 38] width 46 height 24
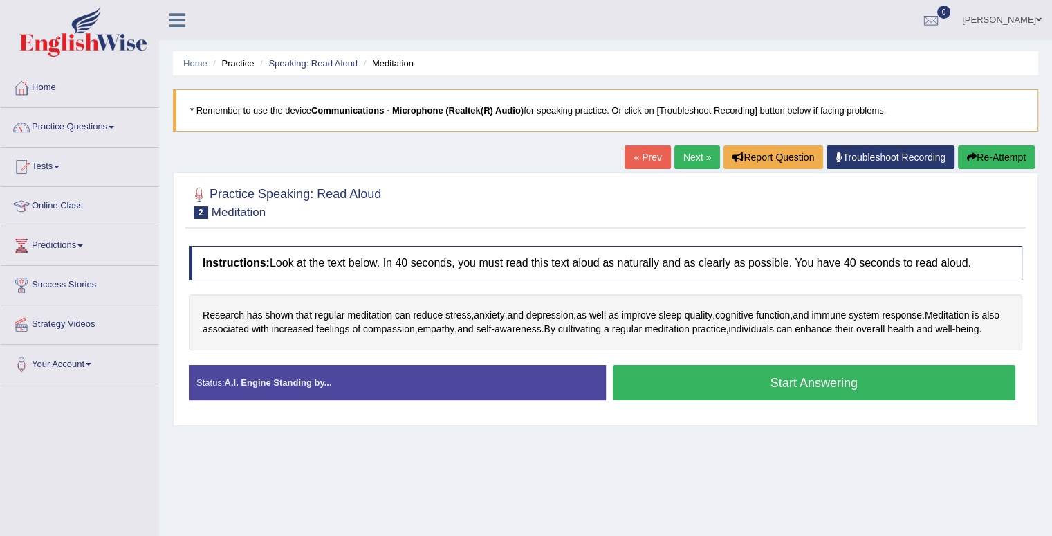
click at [786, 399] on button "Start Answering" at bounding box center [814, 382] width 403 height 35
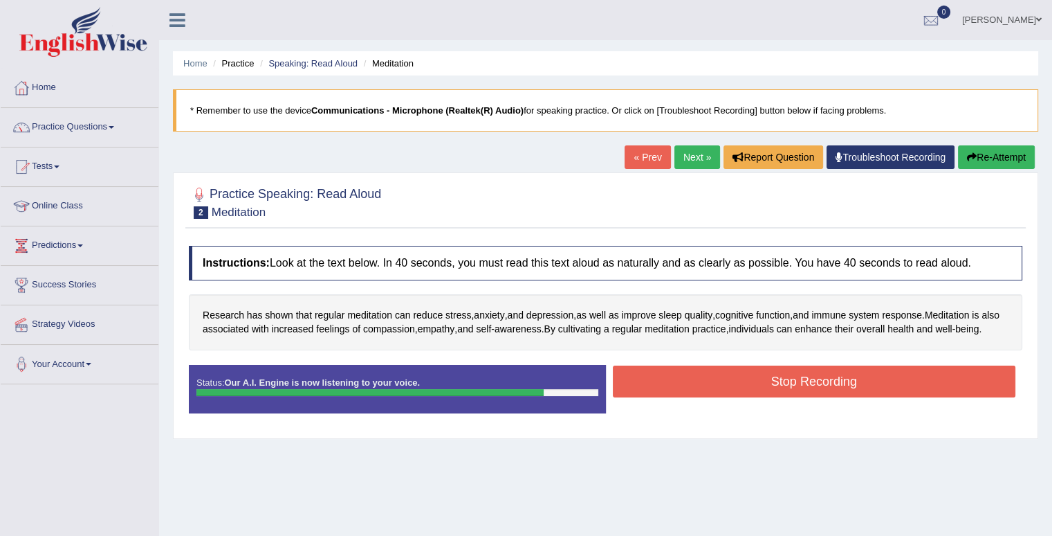
click at [786, 397] on button "Stop Recording" at bounding box center [814, 381] width 403 height 32
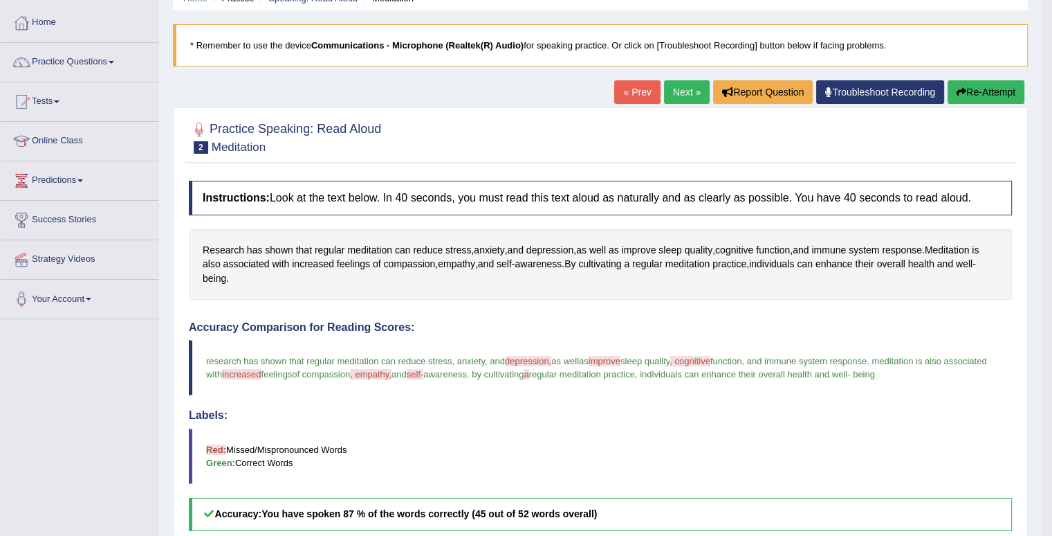
scroll to position [55, 0]
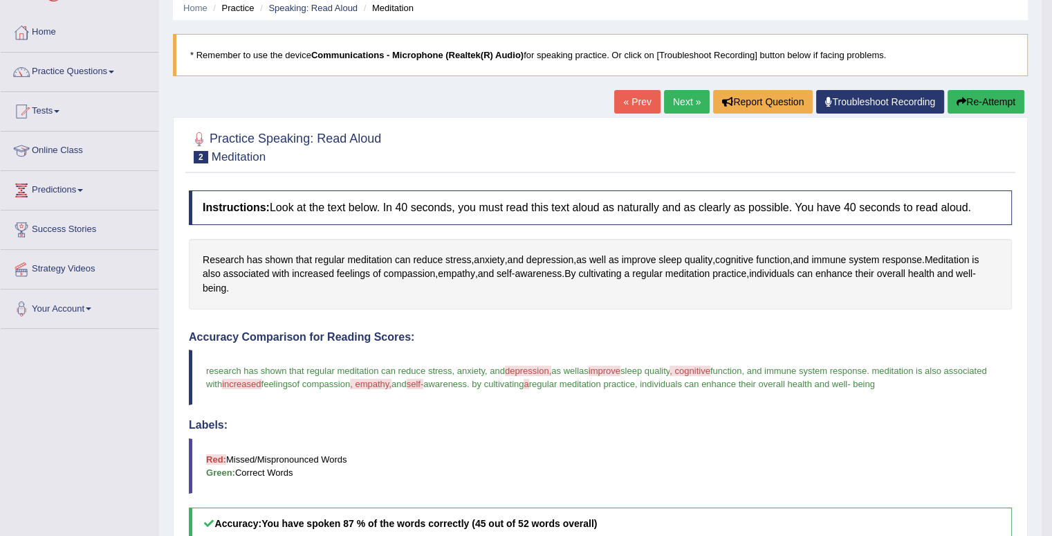
click at [682, 100] on link "Next »" at bounding box center [687, 102] width 46 height 24
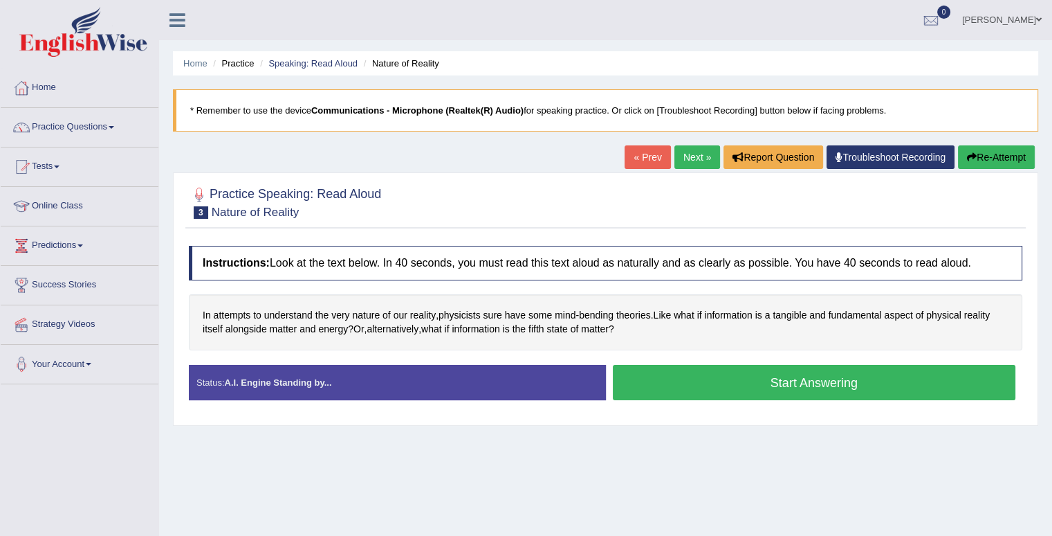
click at [787, 385] on button "Start Answering" at bounding box center [814, 382] width 403 height 35
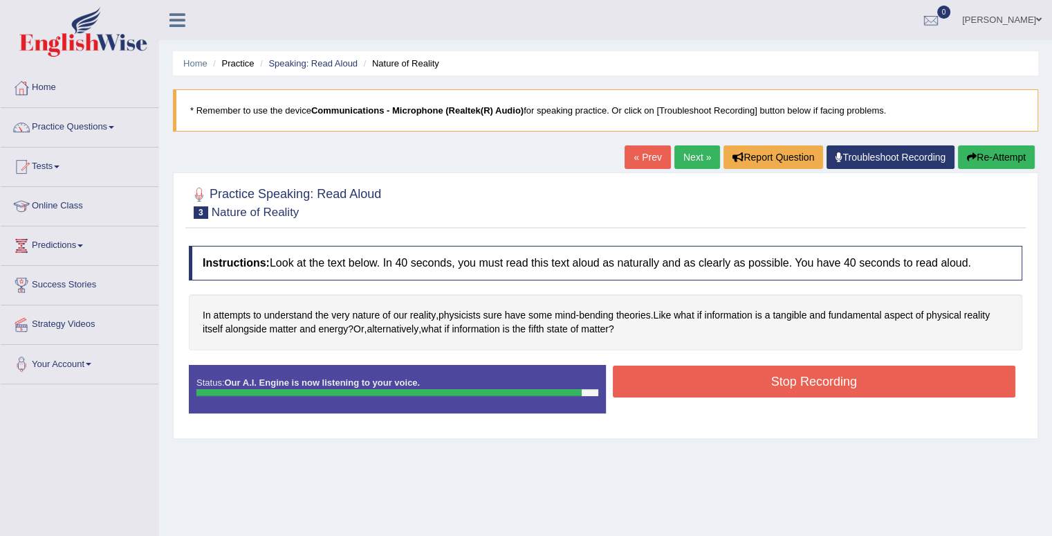
click at [787, 385] on button "Stop Recording" at bounding box center [814, 381] width 403 height 32
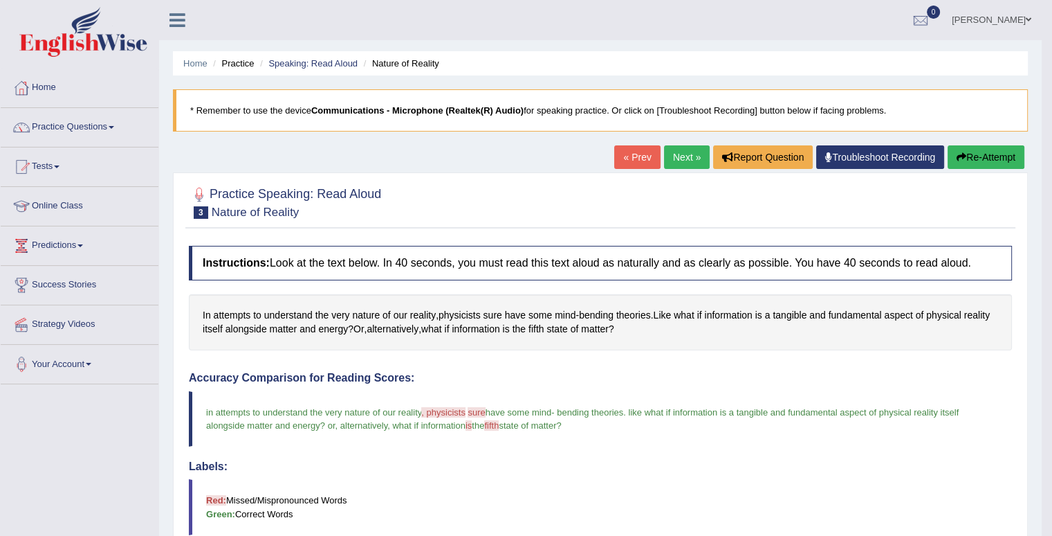
click at [683, 157] on link "Next »" at bounding box center [687, 157] width 46 height 24
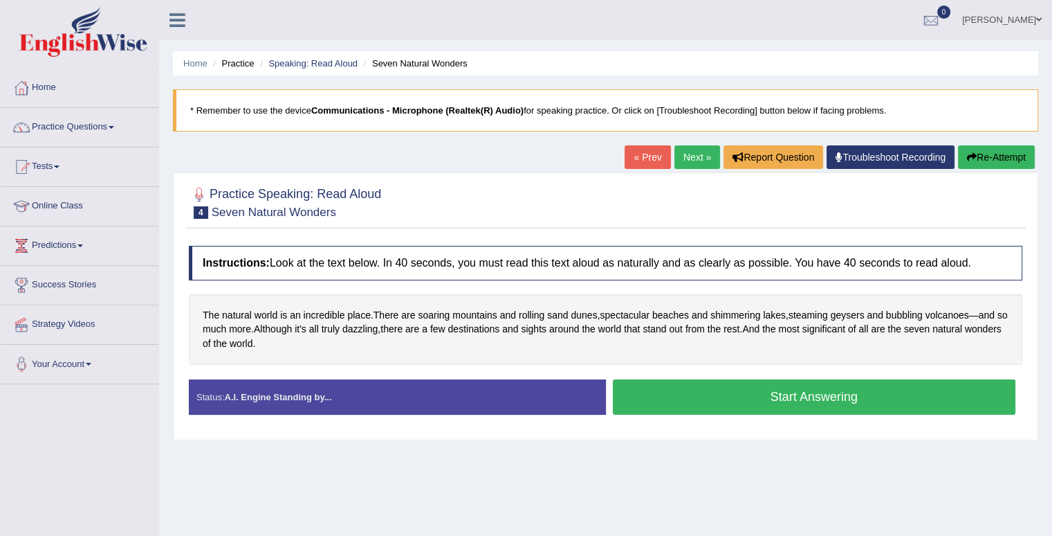
click at [782, 395] on button "Start Answering" at bounding box center [814, 396] width 403 height 35
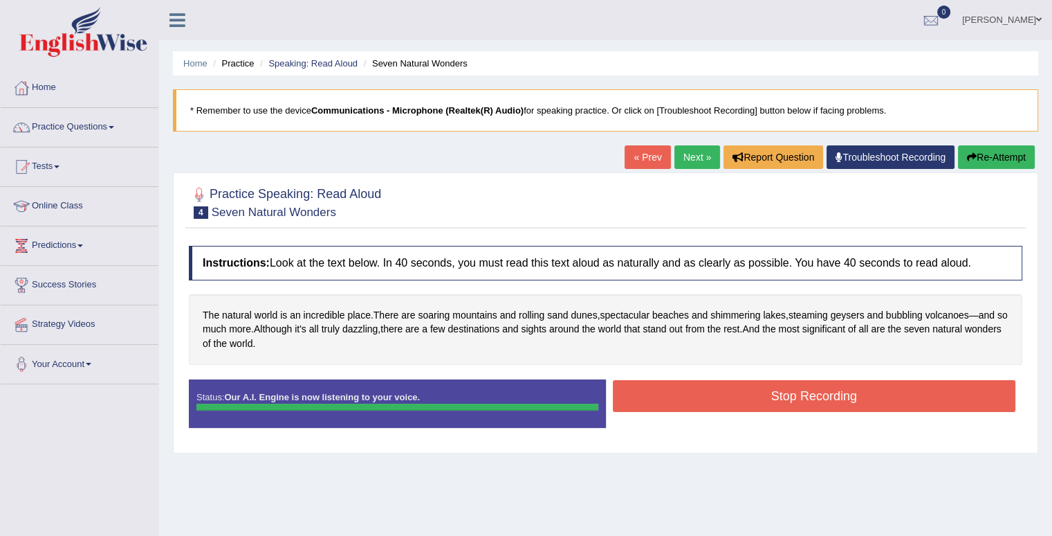
click at [782, 395] on button "Stop Recording" at bounding box center [814, 396] width 403 height 32
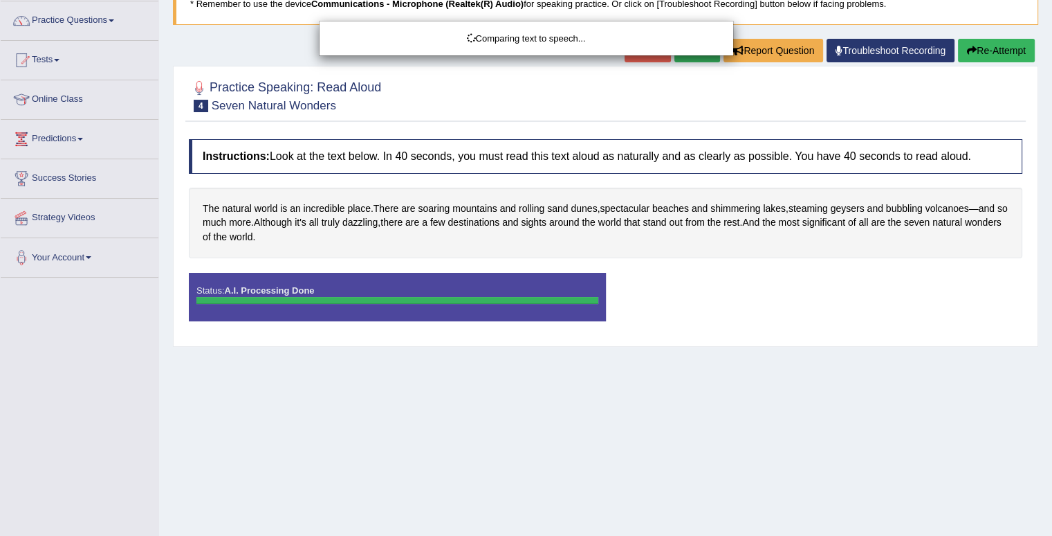
scroll to position [191, 0]
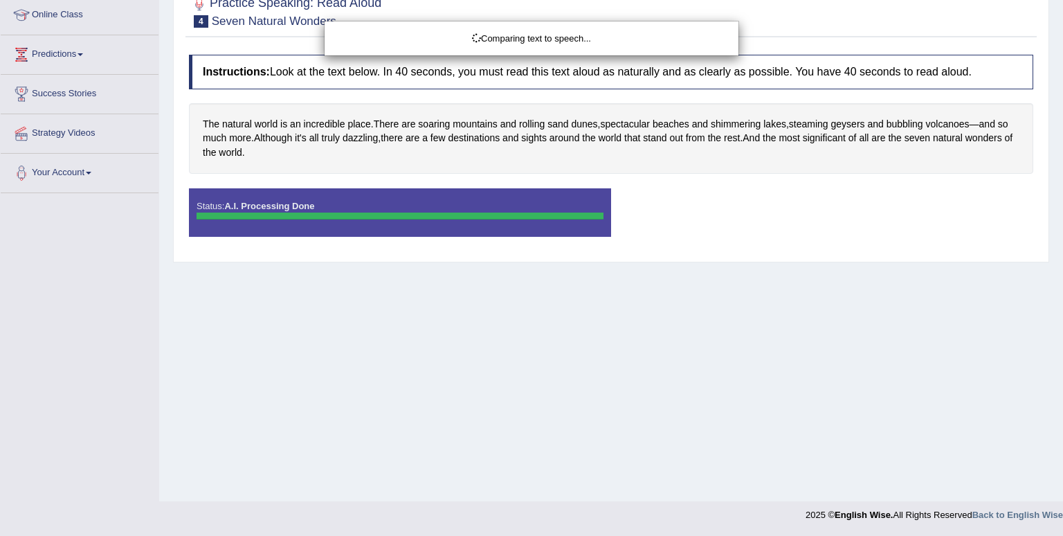
click at [1060, 345] on html "Toggle navigation Home Practice Questions Speaking Practice Read Aloud Repeat S…" at bounding box center [531, 77] width 1063 height 536
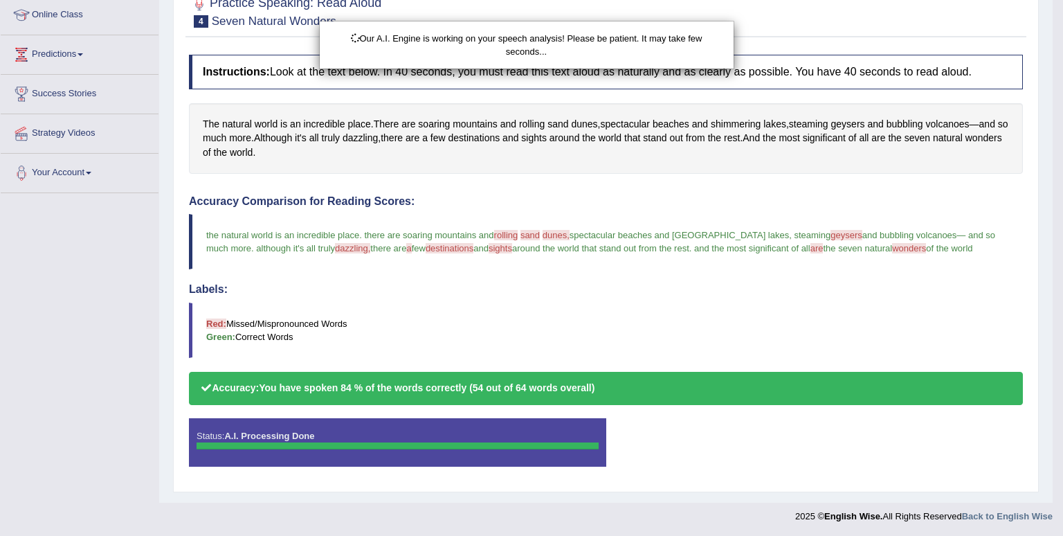
click at [1060, 345] on body "Toggle navigation Home Practice Questions Speaking Practice Read Aloud Repeat S…" at bounding box center [531, 77] width 1063 height 536
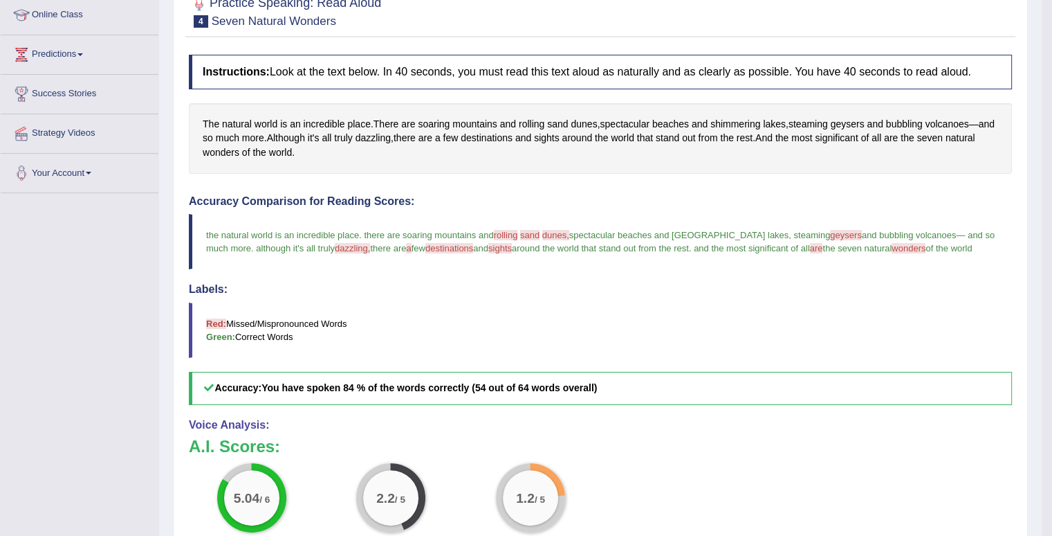
click at [830, 235] on span "geysers" at bounding box center [846, 235] width 32 height 10
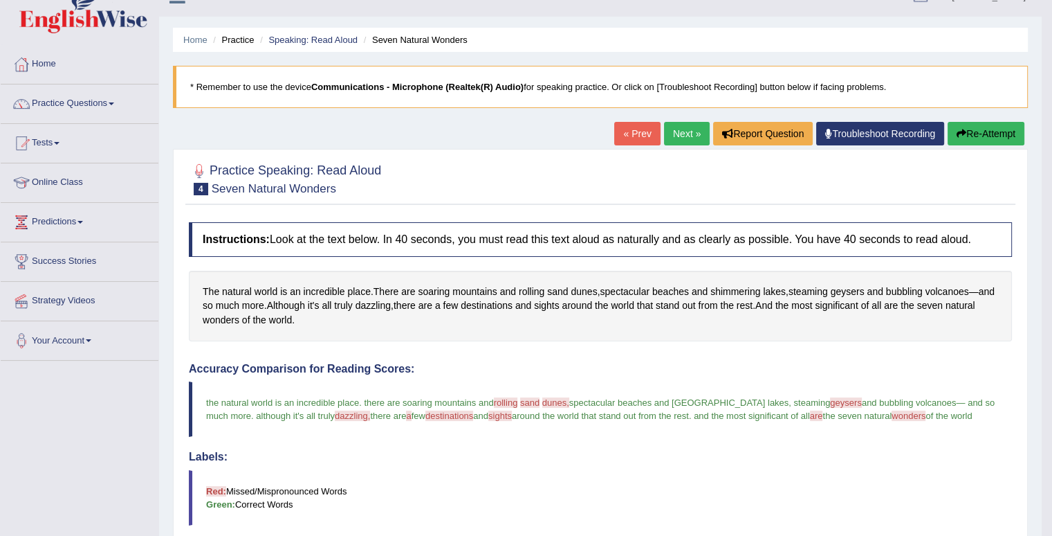
scroll to position [0, 0]
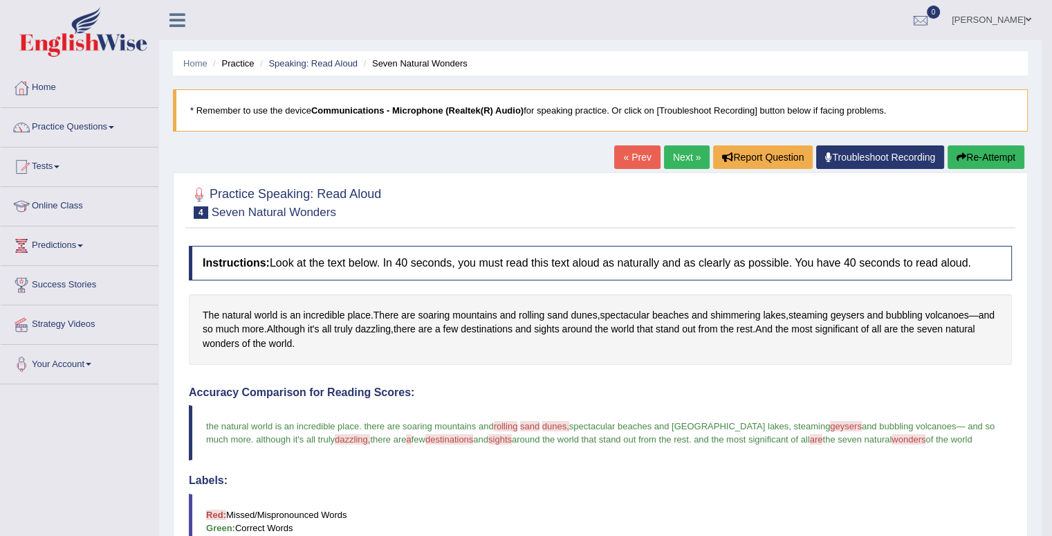
click at [681, 152] on link "Next »" at bounding box center [687, 157] width 46 height 24
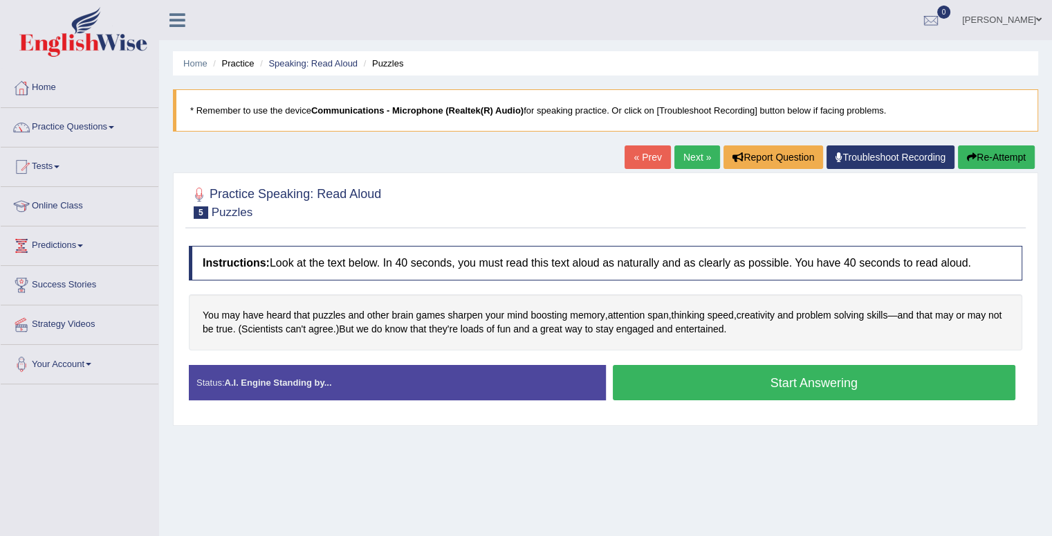
click at [734, 384] on button "Start Answering" at bounding box center [814, 382] width 403 height 35
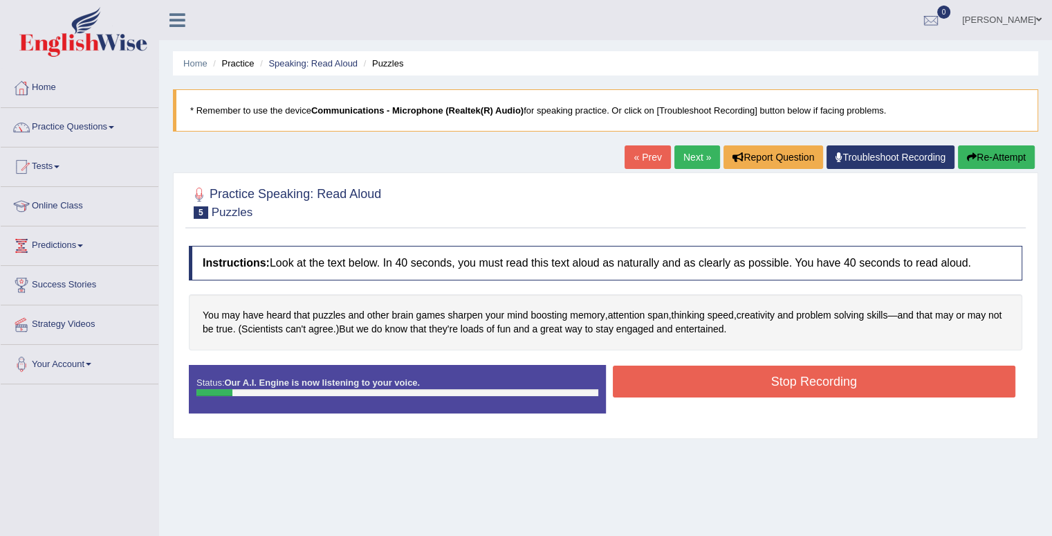
click at [734, 384] on button "Stop Recording" at bounding box center [814, 381] width 403 height 32
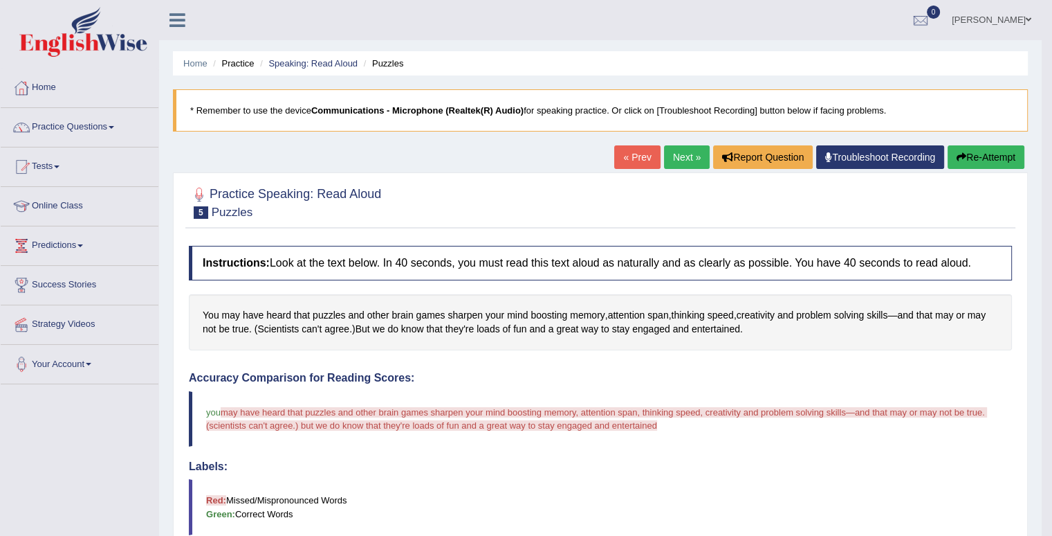
click at [991, 153] on button "Re-Attempt" at bounding box center [986, 157] width 77 height 24
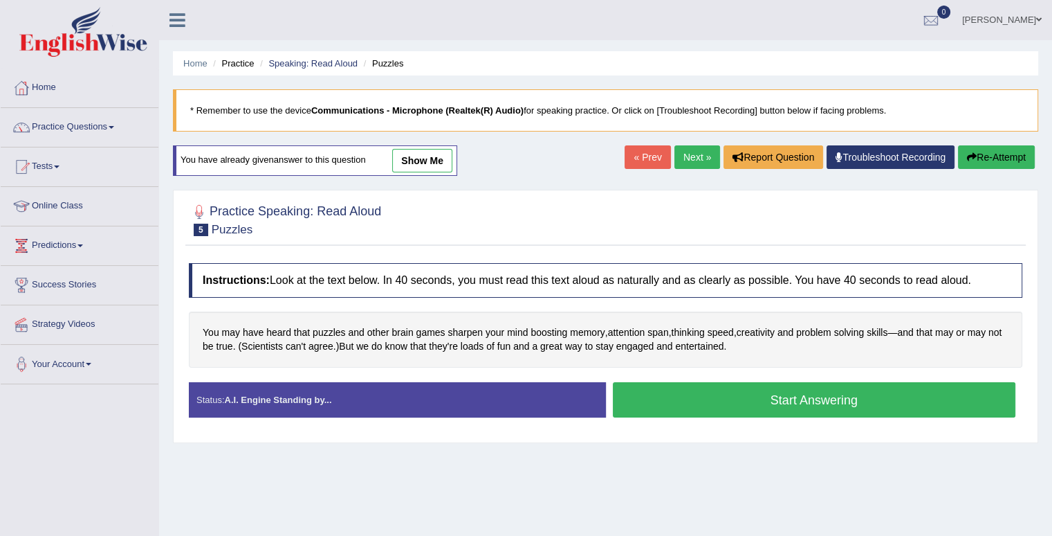
click at [786, 394] on button "Start Answering" at bounding box center [814, 399] width 403 height 35
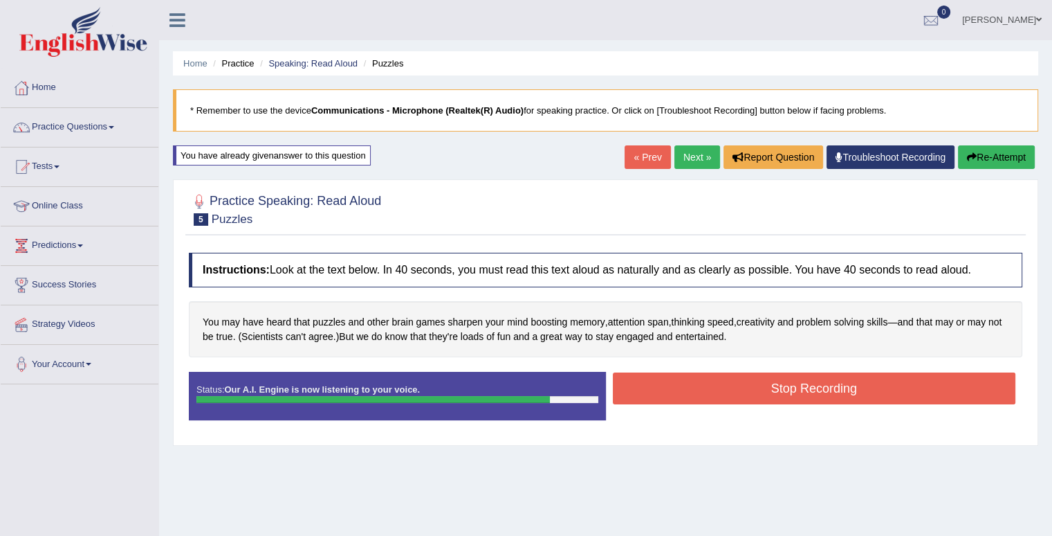
click at [786, 394] on button "Stop Recording" at bounding box center [814, 388] width 403 height 32
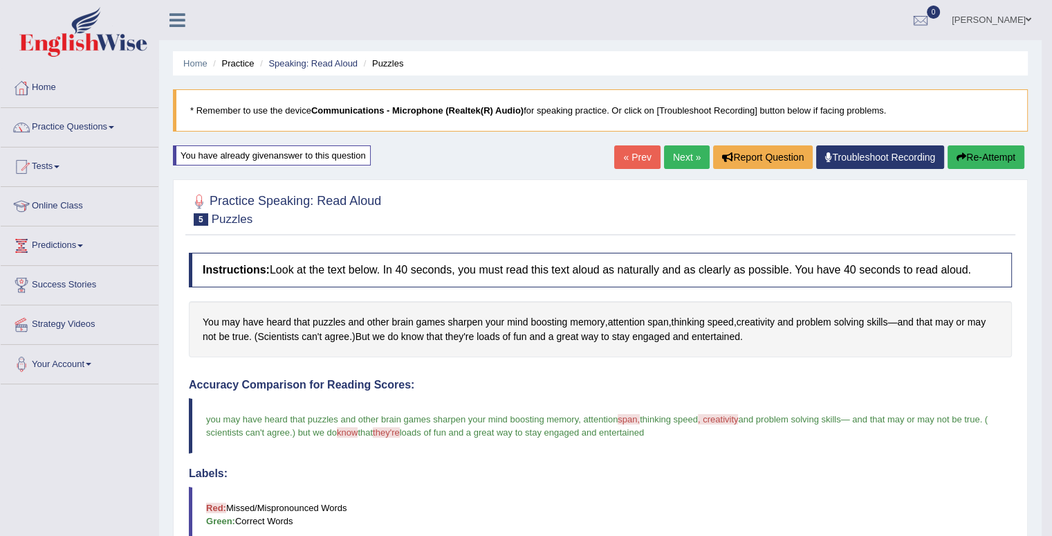
click at [678, 152] on link "Next »" at bounding box center [687, 157] width 46 height 24
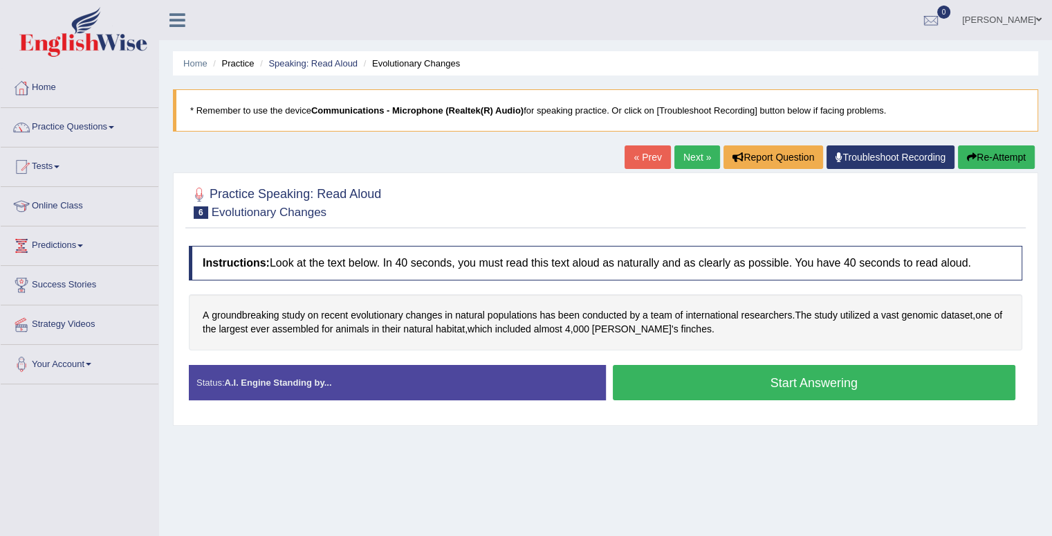
click at [805, 390] on button "Start Answering" at bounding box center [814, 382] width 403 height 35
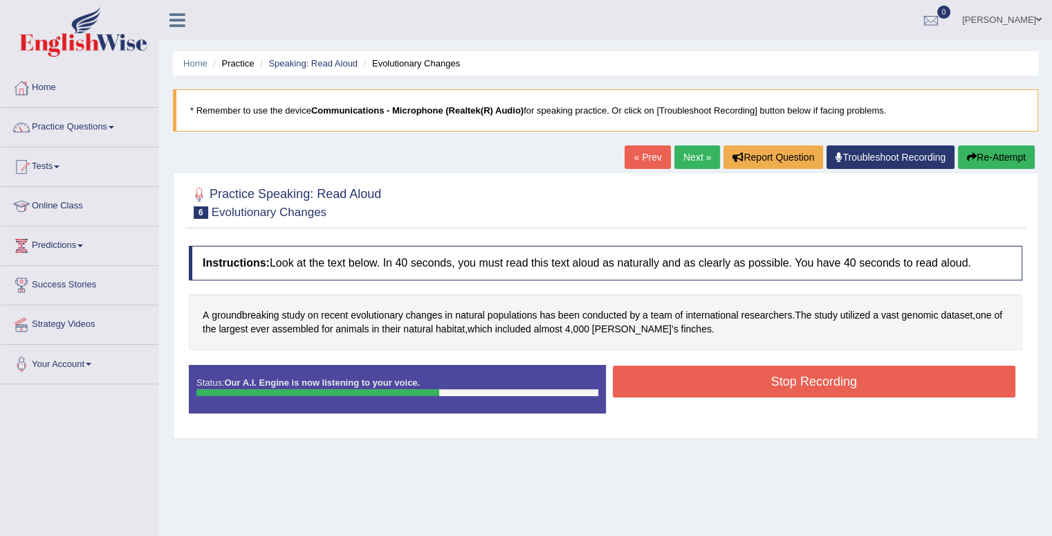
click at [803, 381] on button "Stop Recording" at bounding box center [814, 381] width 403 height 32
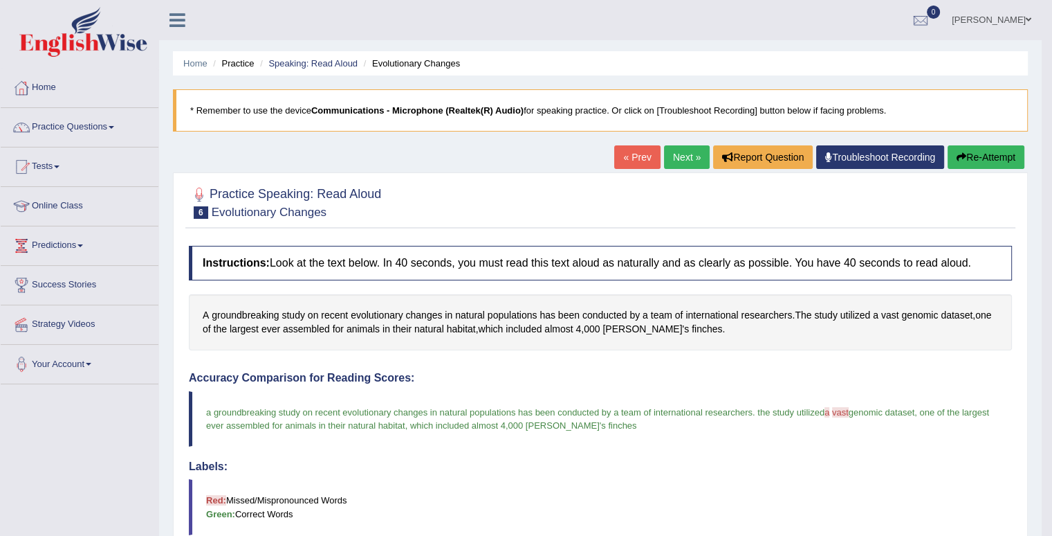
click at [985, 152] on button "Re-Attempt" at bounding box center [986, 157] width 77 height 24
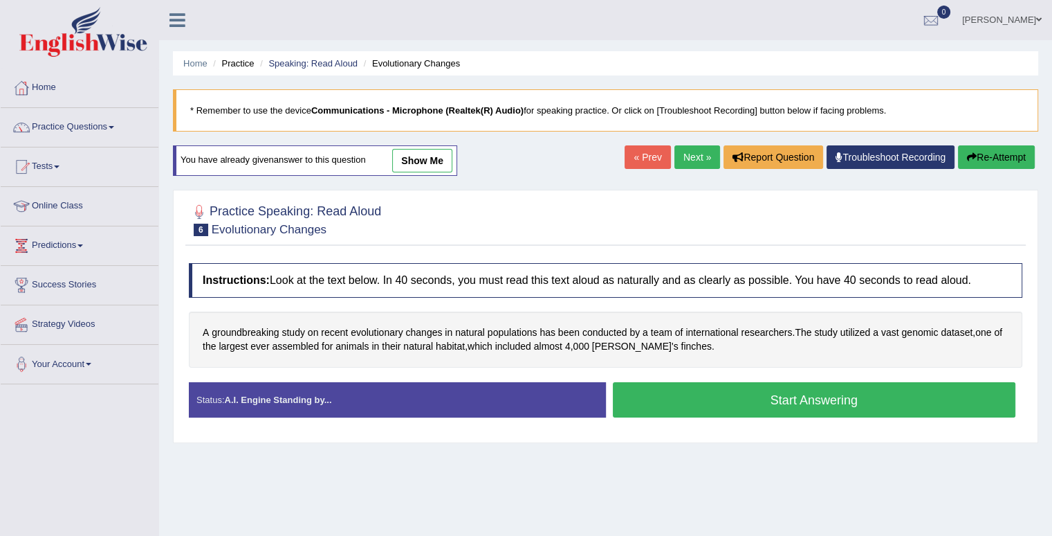
click at [902, 388] on button "Start Answering" at bounding box center [814, 399] width 403 height 35
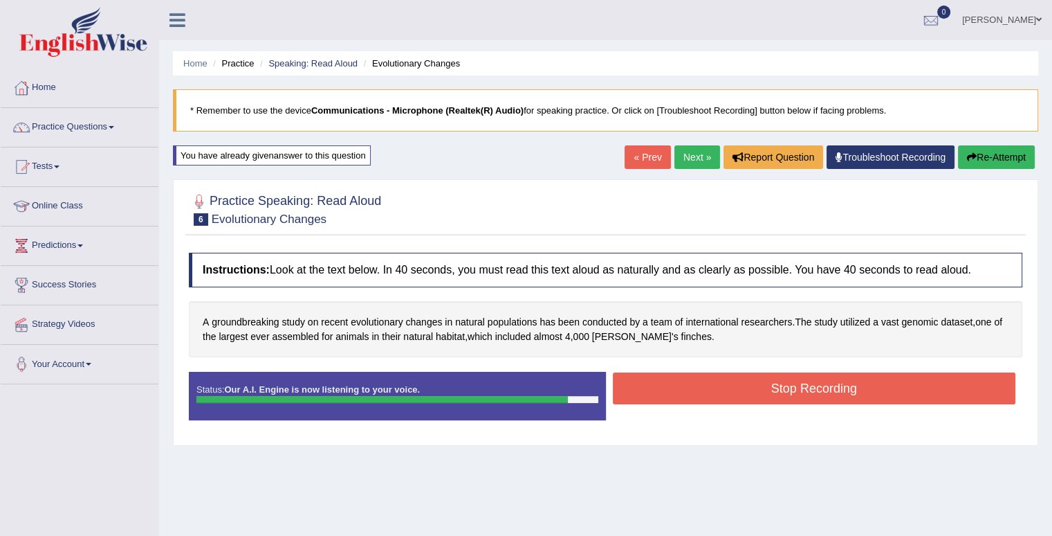
click at [902, 388] on button "Stop Recording" at bounding box center [814, 388] width 403 height 32
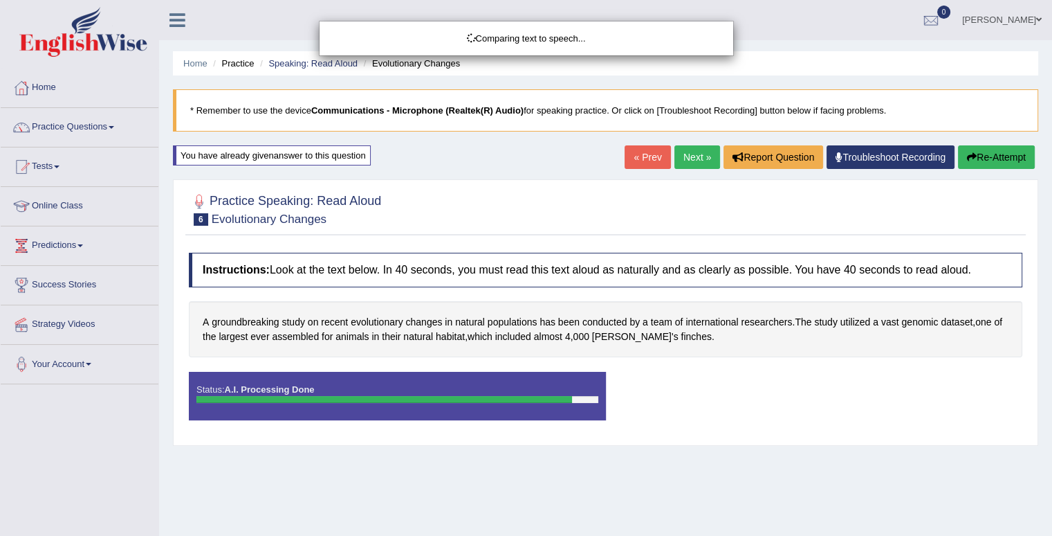
click at [1052, 532] on html "Toggle navigation Home Practice Questions Speaking Practice Read Aloud Repeat S…" at bounding box center [526, 268] width 1052 height 536
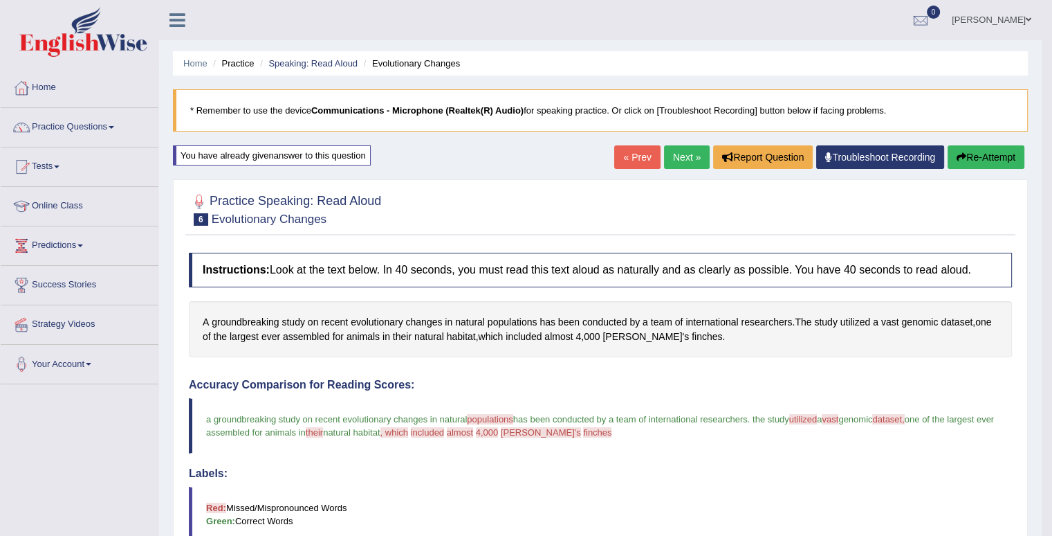
click at [966, 156] on button "Re-Attempt" at bounding box center [986, 157] width 77 height 24
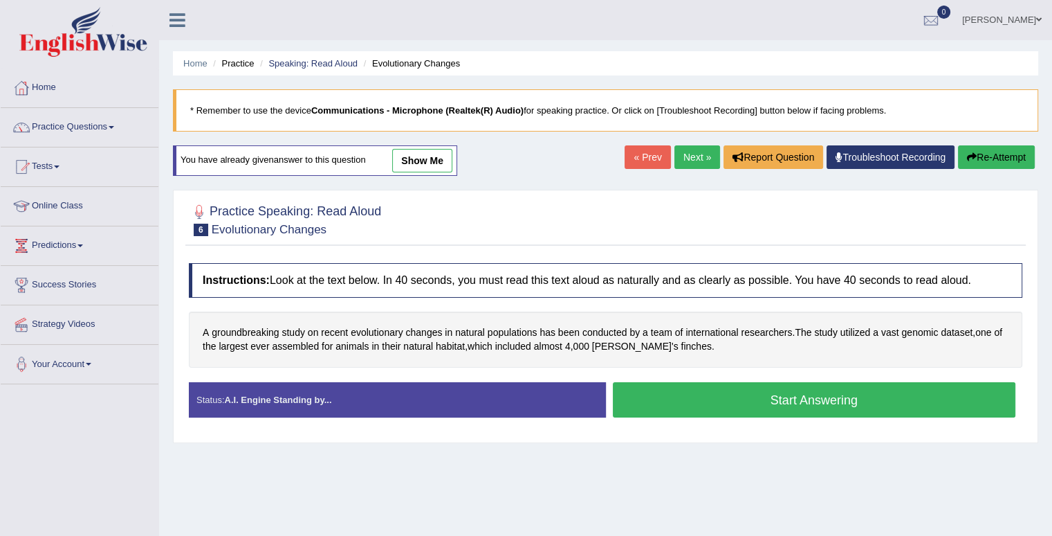
click at [832, 394] on button "Start Answering" at bounding box center [814, 399] width 403 height 35
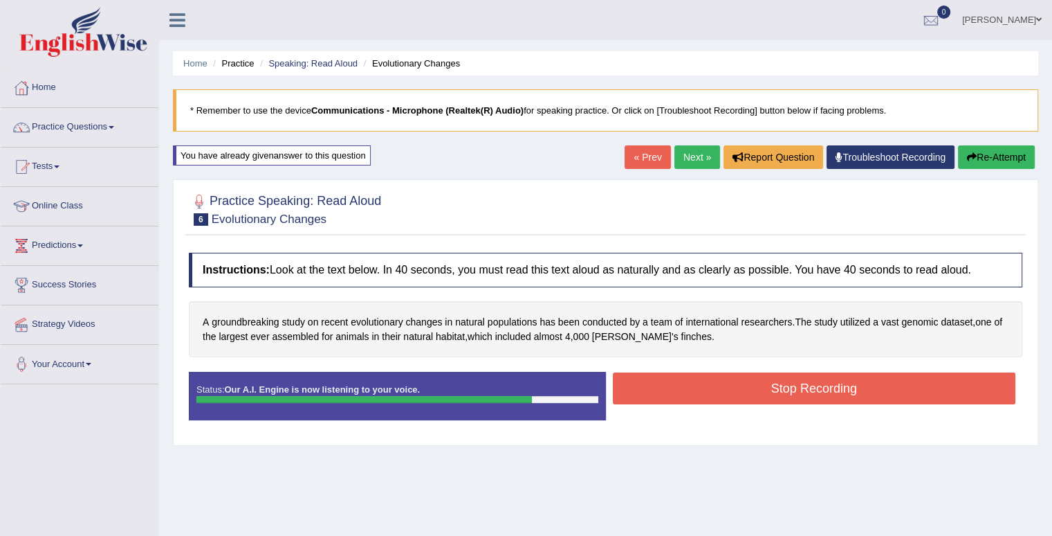
click at [832, 394] on button "Stop Recording" at bounding box center [814, 388] width 403 height 32
